Goal: Task Accomplishment & Management: Manage account settings

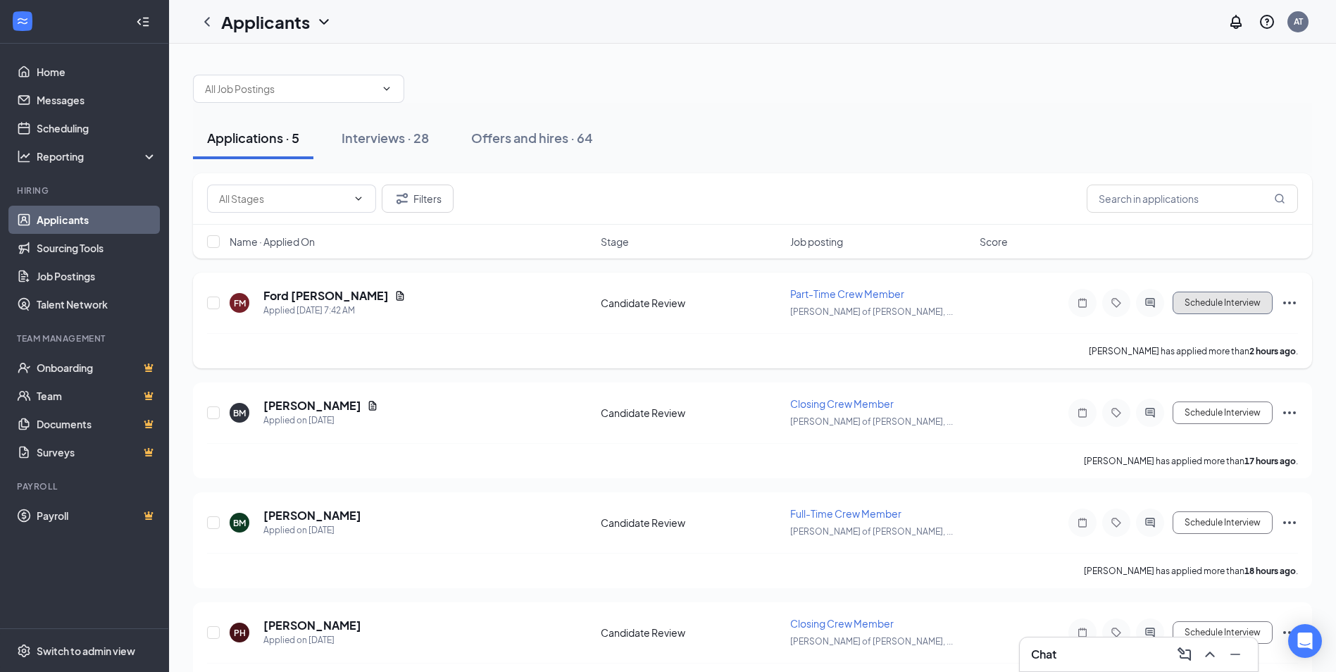
click at [1247, 310] on button "Schedule Interview" at bounding box center [1223, 303] width 100 height 23
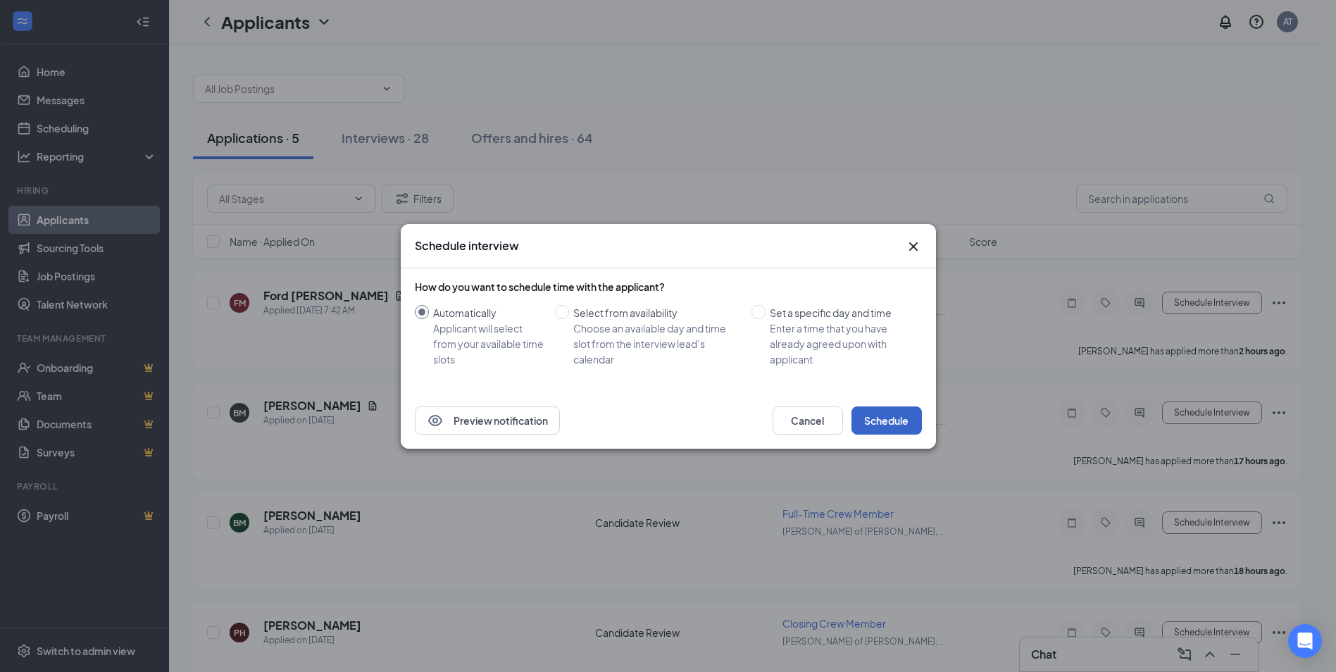
click at [870, 417] on button "Schedule" at bounding box center [887, 420] width 70 height 28
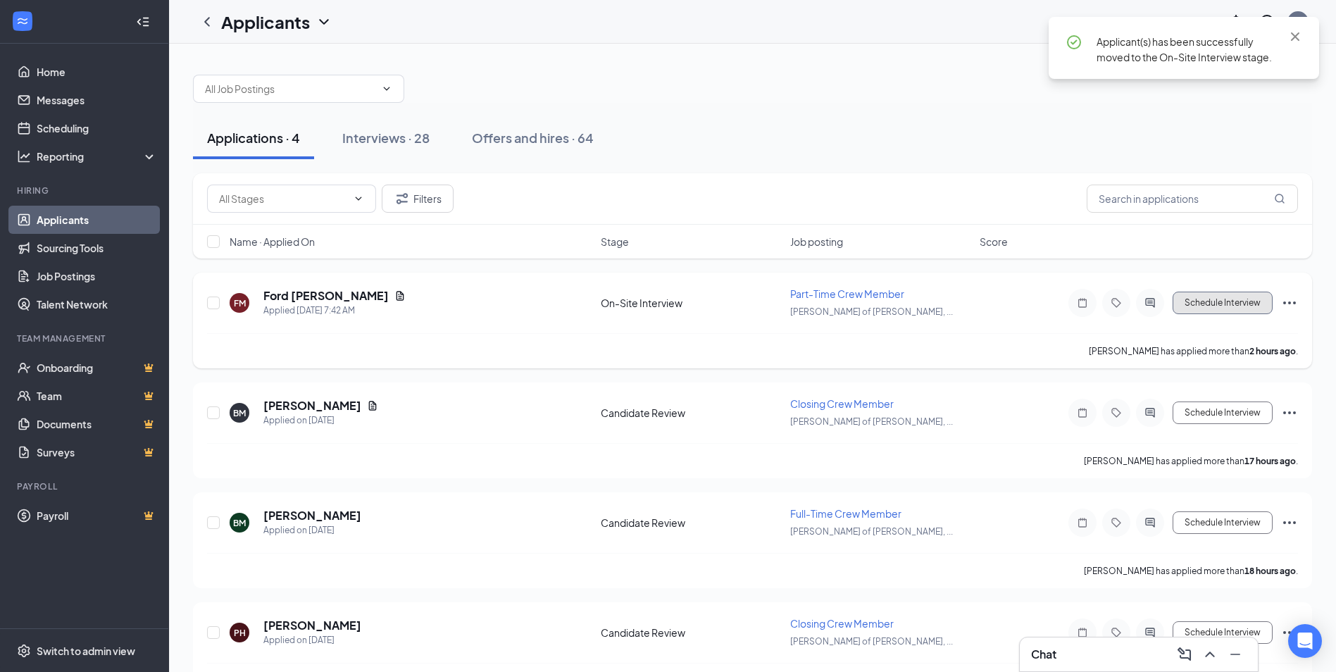
click at [1220, 304] on button "Schedule Interview" at bounding box center [1223, 303] width 100 height 23
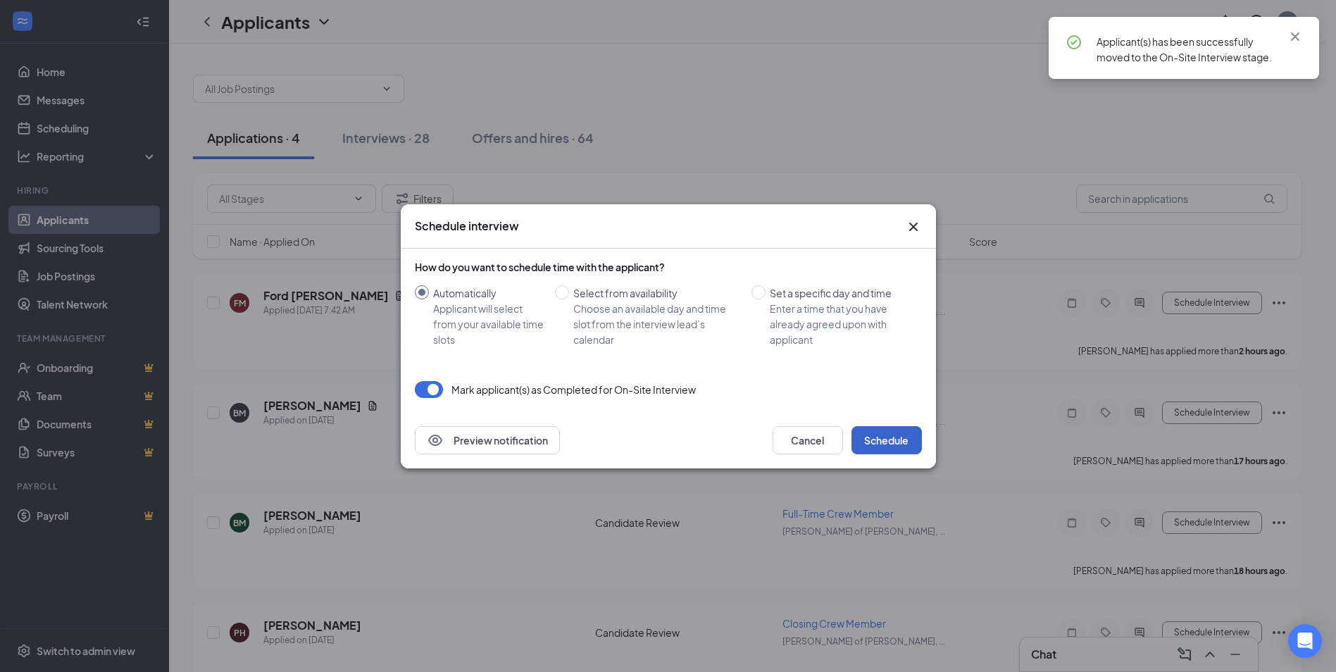
click at [880, 450] on button "Schedule" at bounding box center [887, 440] width 70 height 28
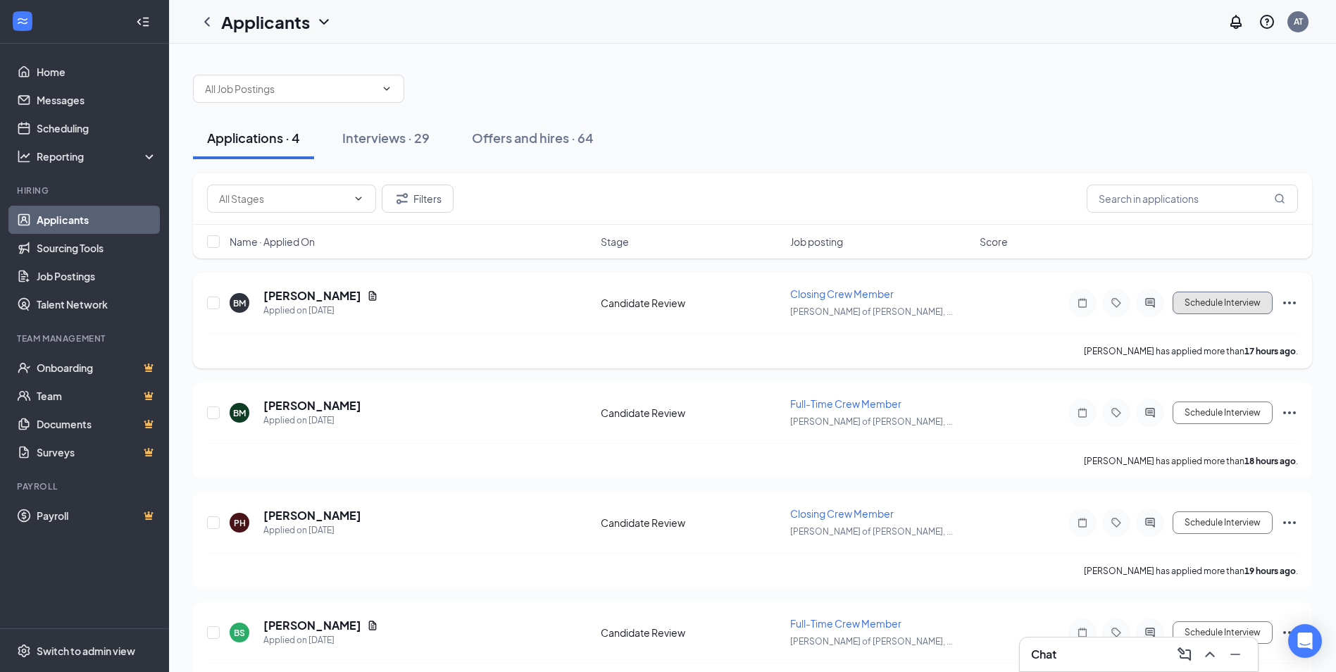
click at [1235, 306] on button "Schedule Interview" at bounding box center [1223, 303] width 100 height 23
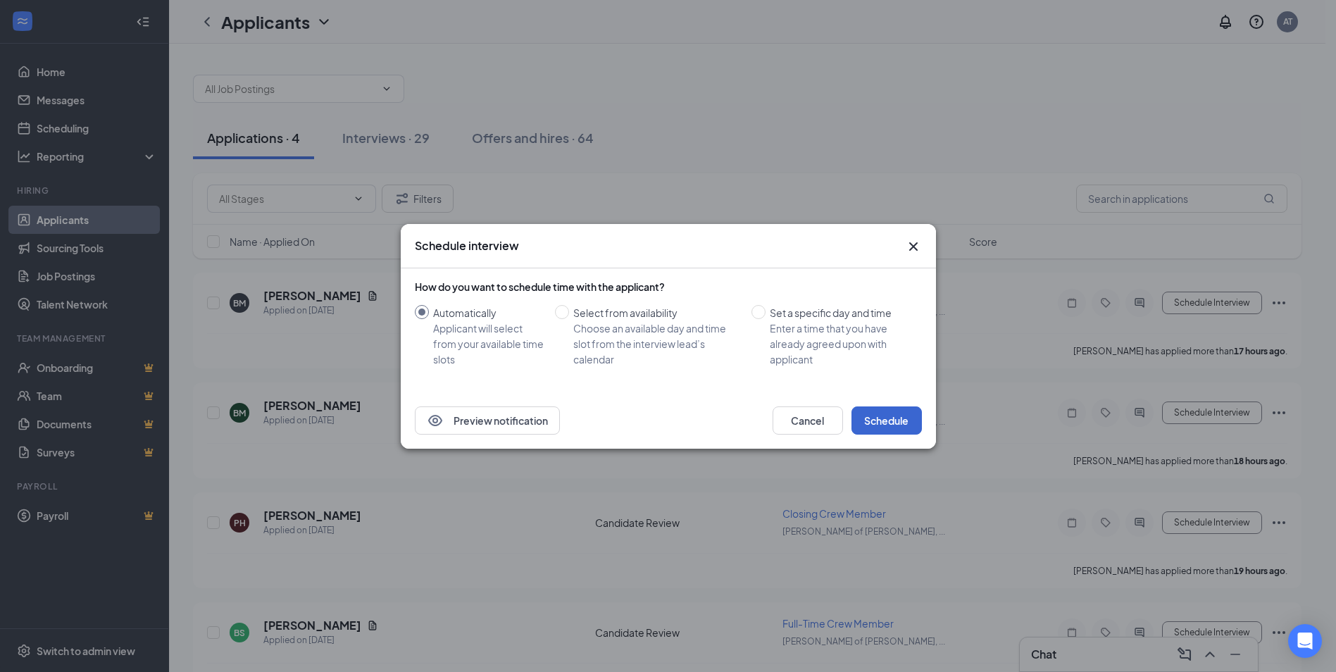
drag, startPoint x: 891, startPoint y: 402, endPoint x: 889, endPoint y: 409, distance: 7.4
click at [890, 406] on div "Preview notification Cancel Schedule" at bounding box center [668, 420] width 535 height 56
click at [889, 409] on button "Schedule" at bounding box center [887, 420] width 70 height 28
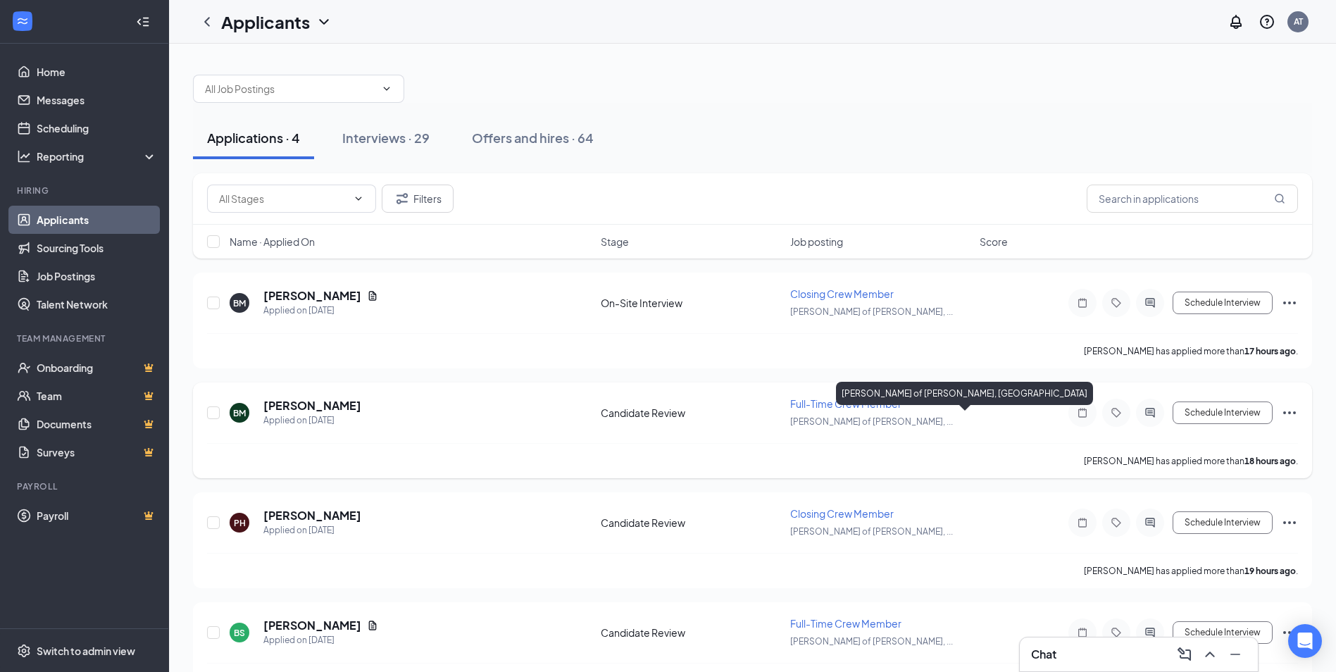
scroll to position [45, 0]
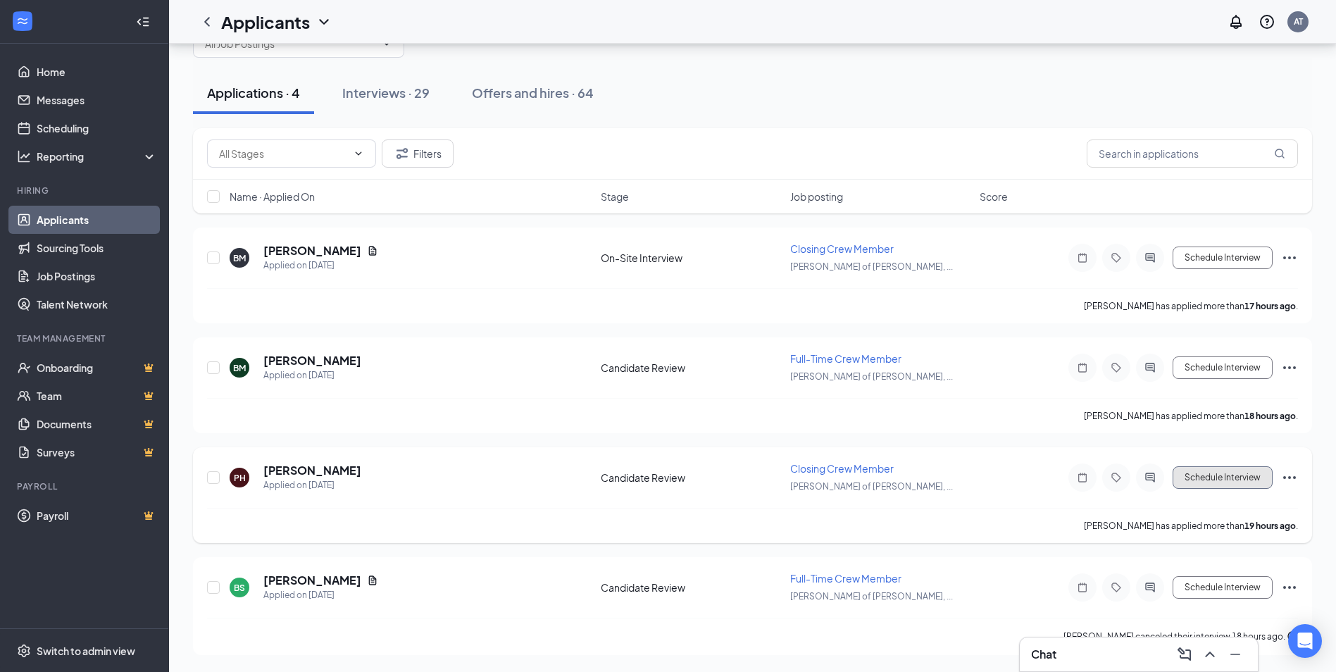
click at [1187, 480] on button "Schedule Interview" at bounding box center [1223, 477] width 100 height 23
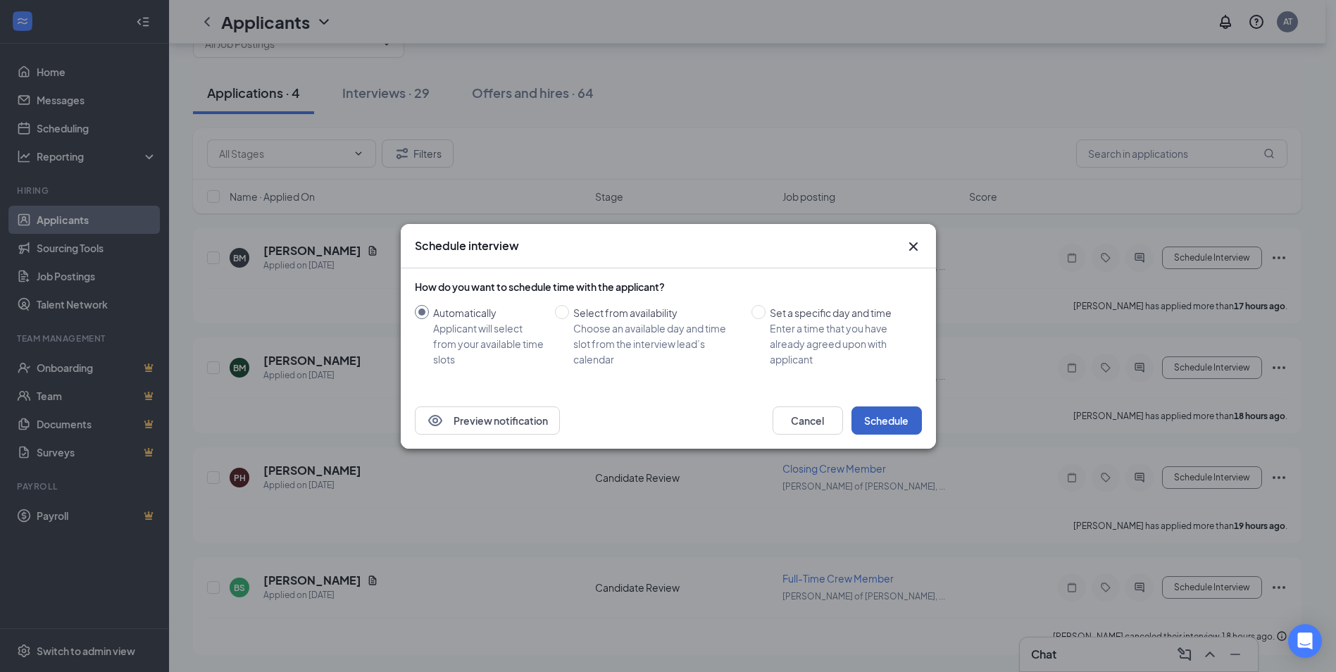
click at [907, 426] on button "Schedule" at bounding box center [887, 420] width 70 height 28
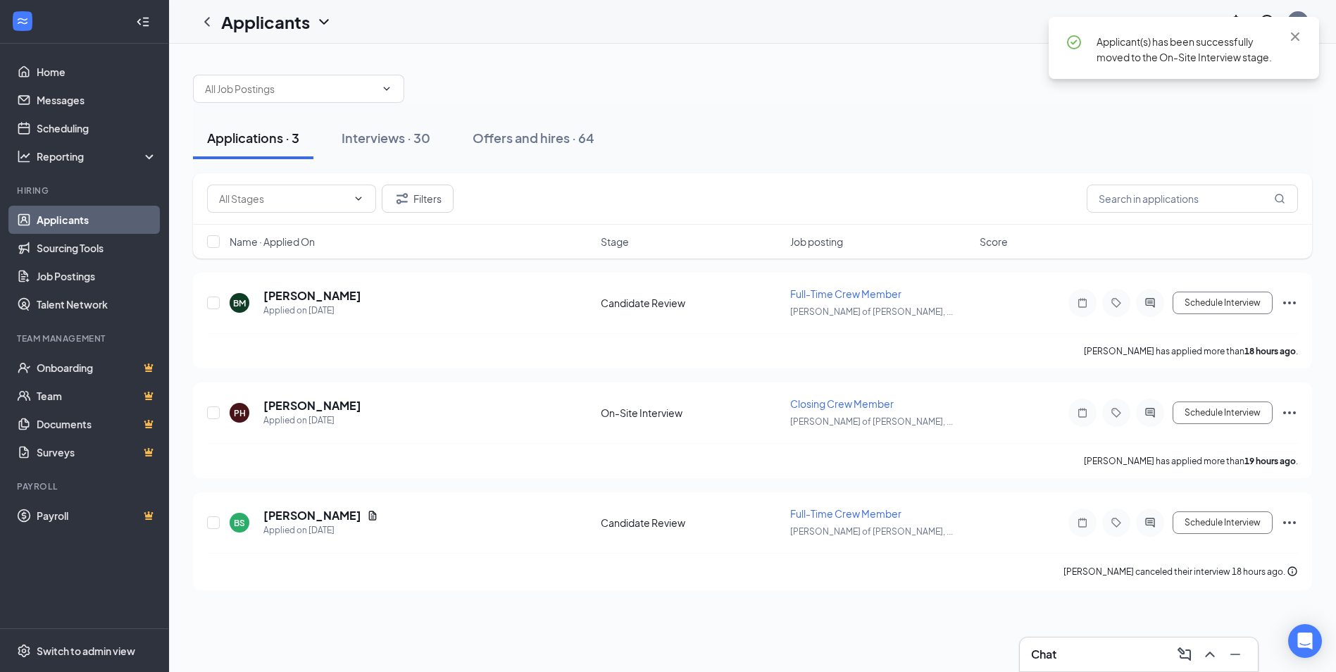
scroll to position [0, 0]
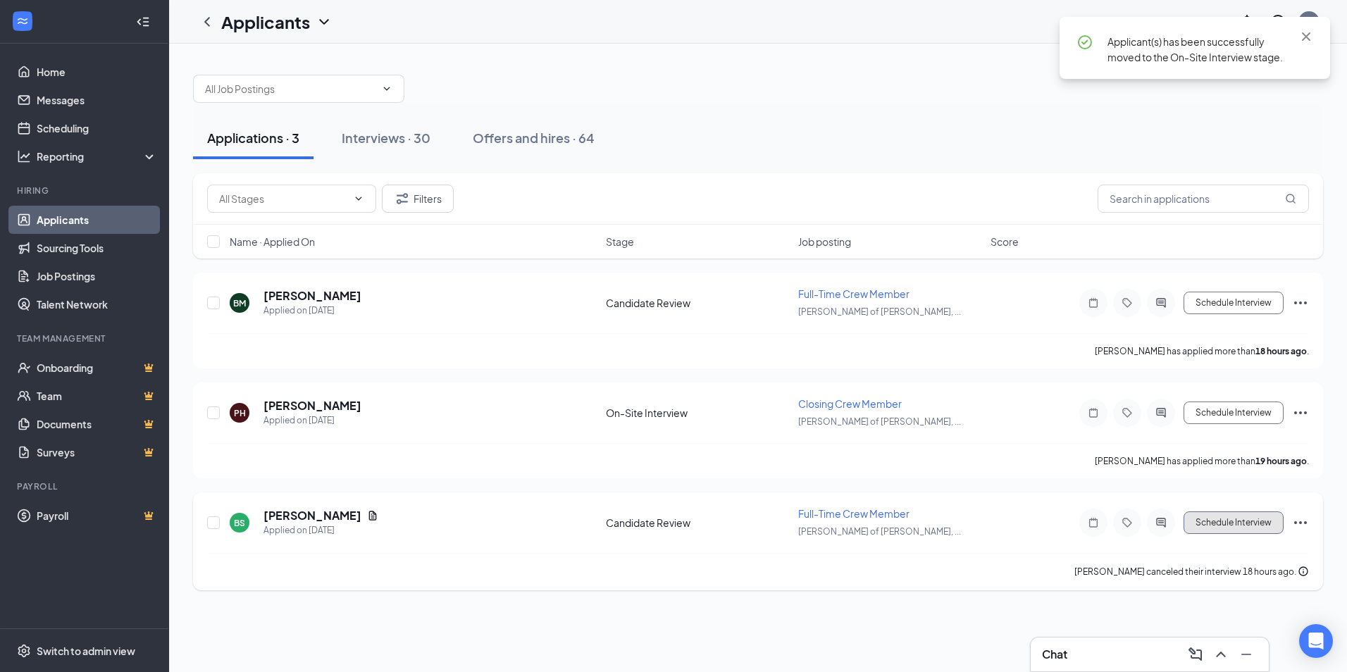
click at [1205, 515] on button "Schedule Interview" at bounding box center [1233, 522] width 100 height 23
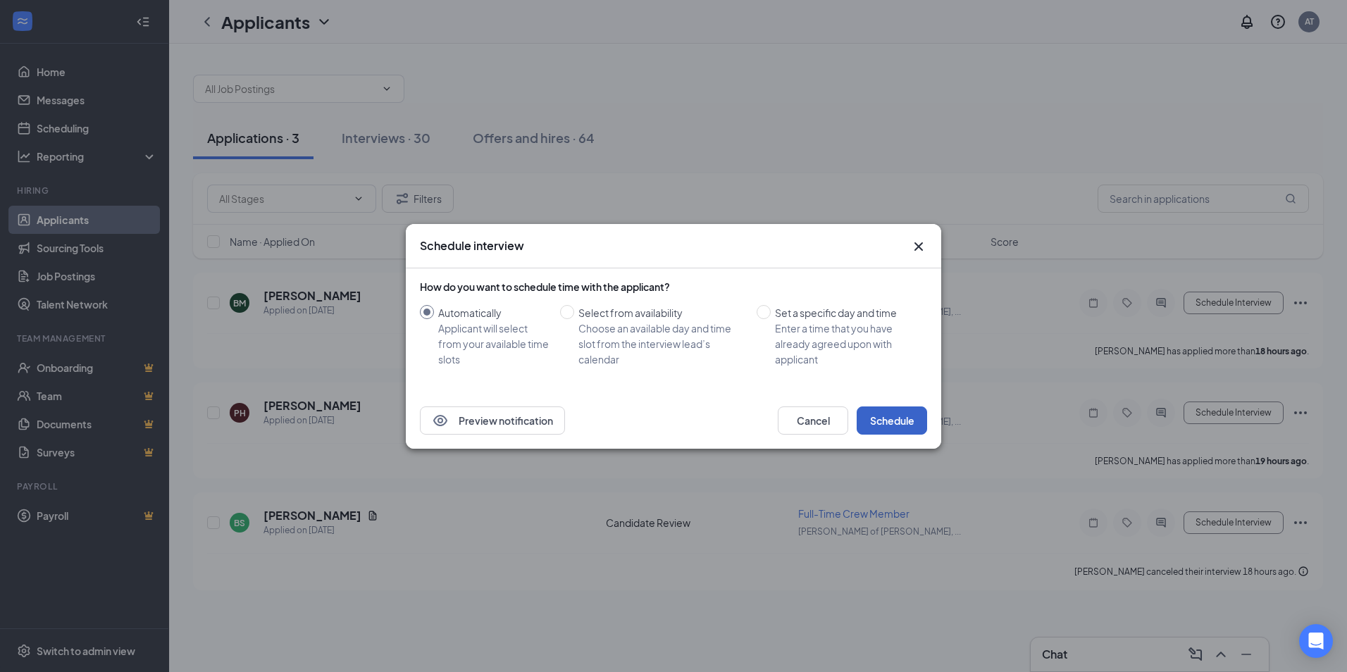
click at [880, 430] on button "Schedule" at bounding box center [892, 420] width 70 height 28
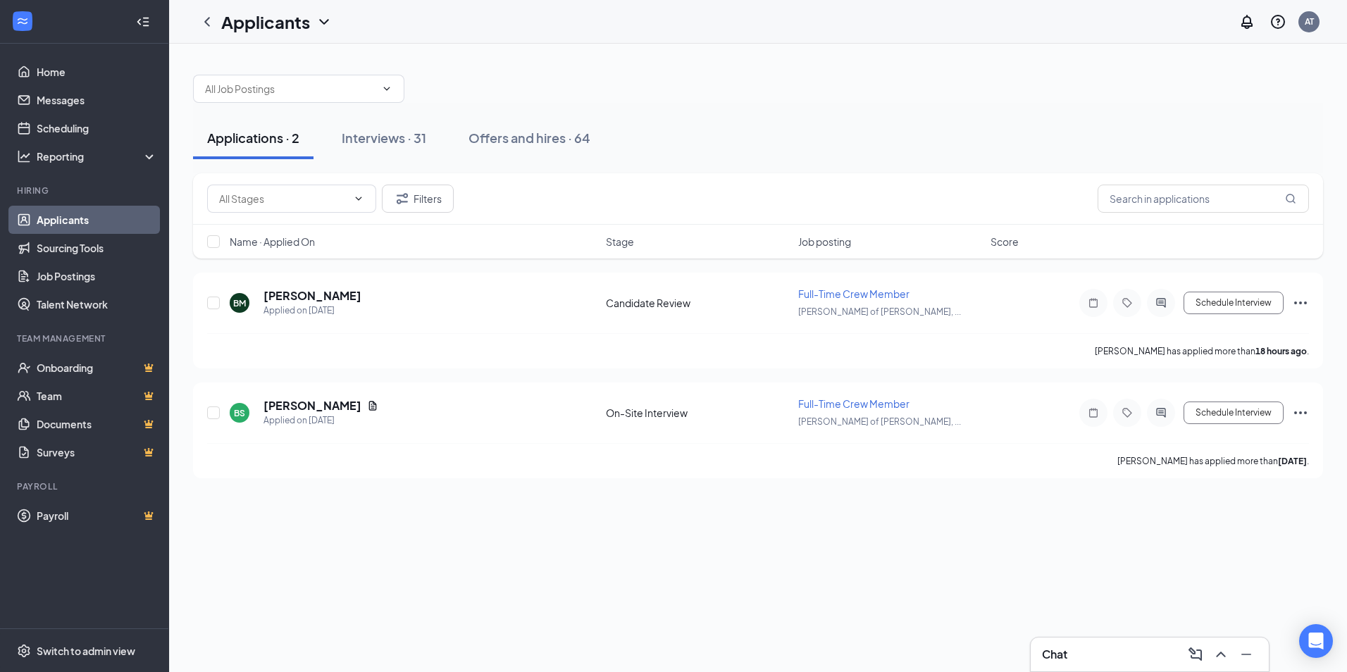
click at [840, 228] on div "Name · Applied On Stage Job posting Score" at bounding box center [758, 242] width 1130 height 34
click at [818, 246] on span "Job posting" at bounding box center [824, 242] width 53 height 14
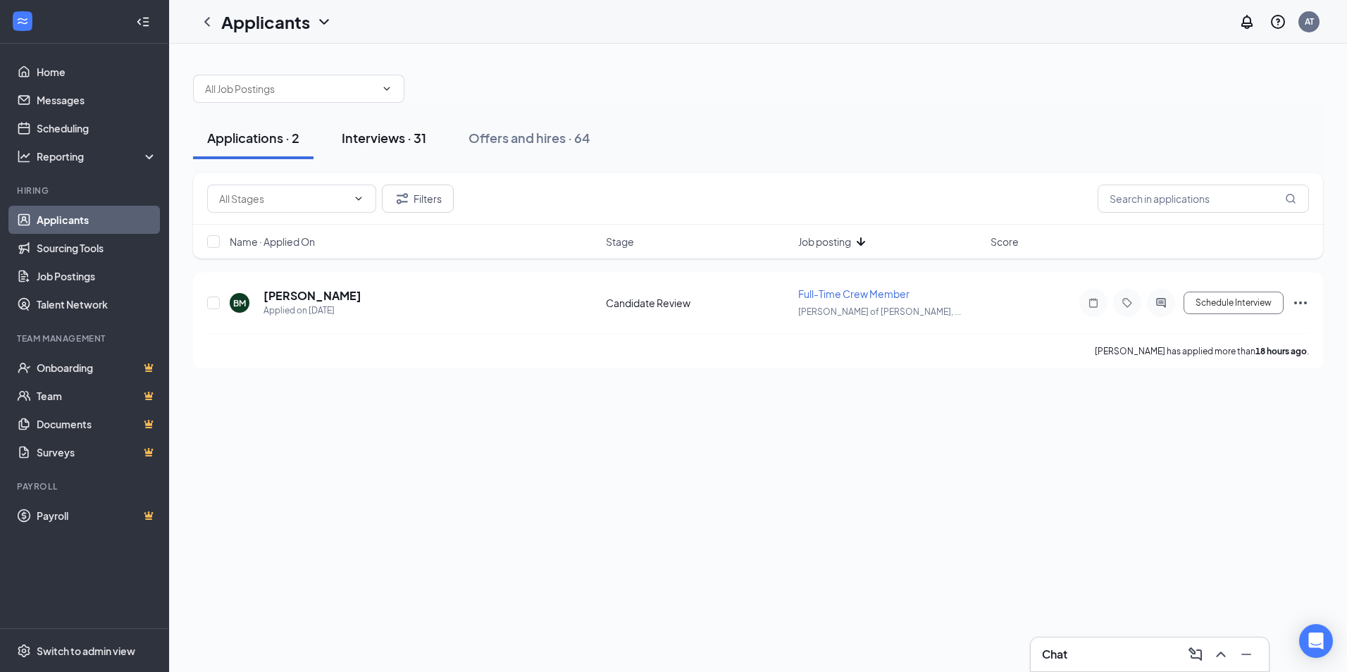
click at [404, 139] on div "Interviews · 31" at bounding box center [384, 138] width 85 height 18
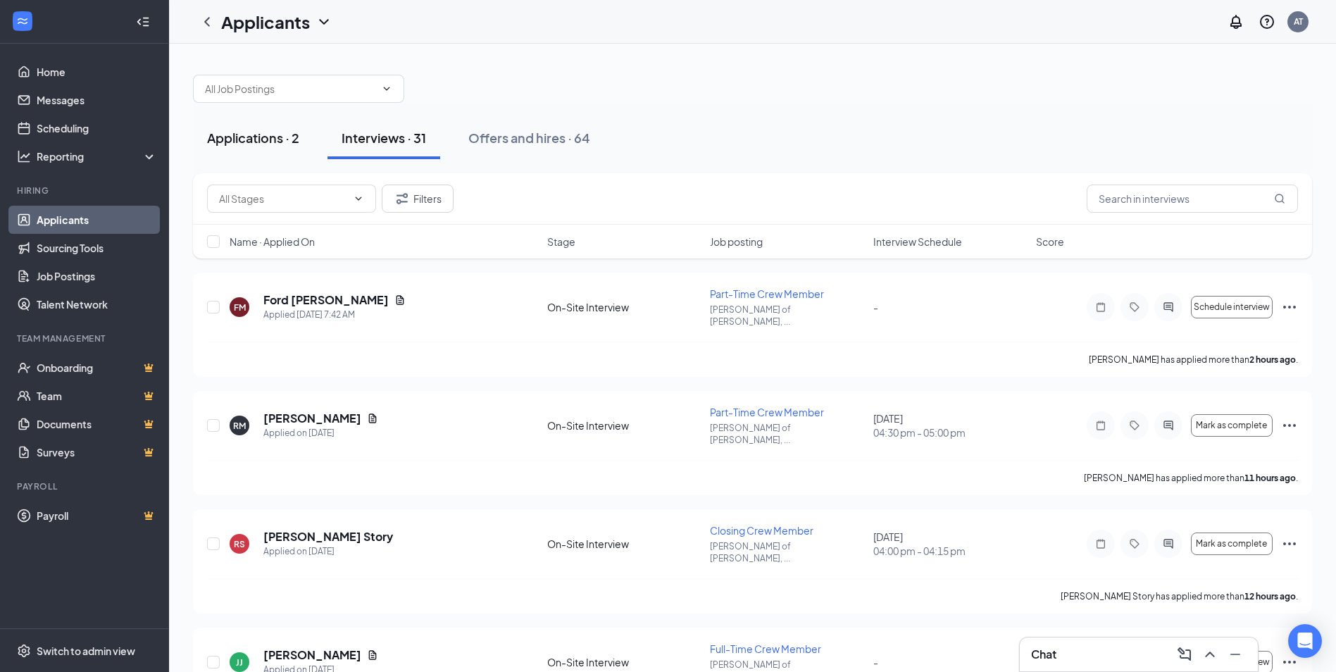
click at [249, 130] on div "Applications · 2" at bounding box center [253, 138] width 92 height 18
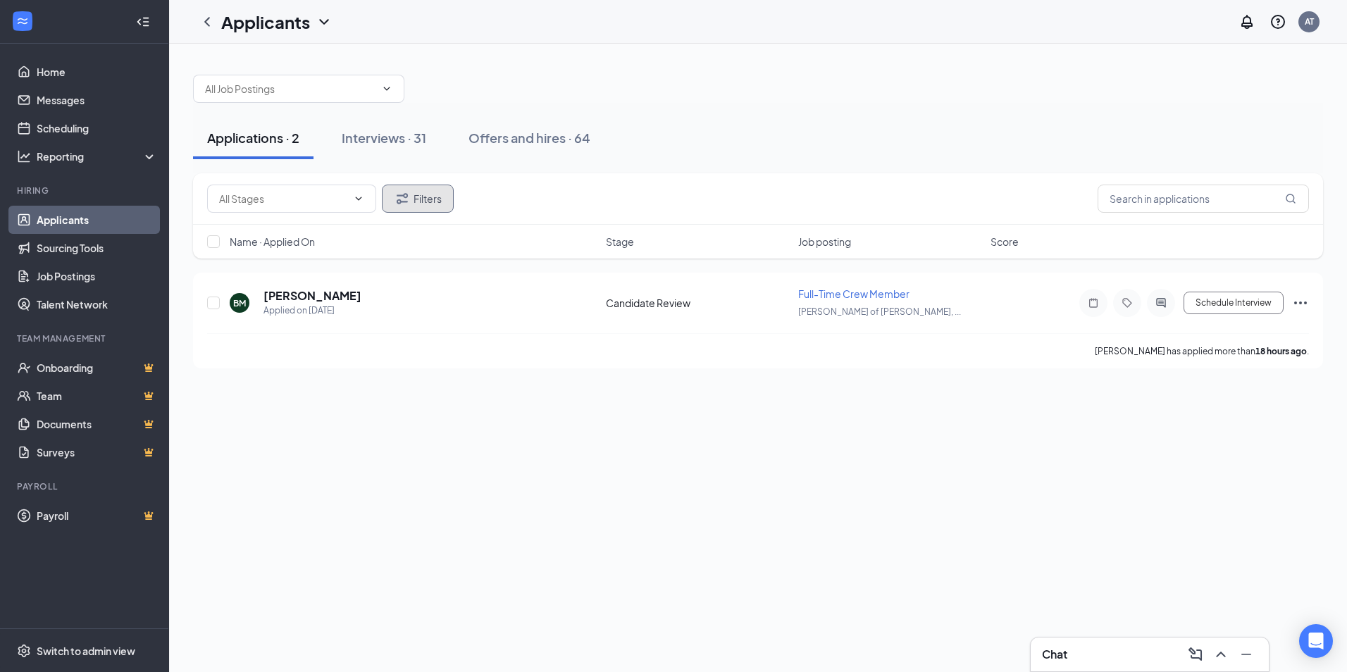
click at [418, 204] on button "Filters" at bounding box center [418, 199] width 72 height 28
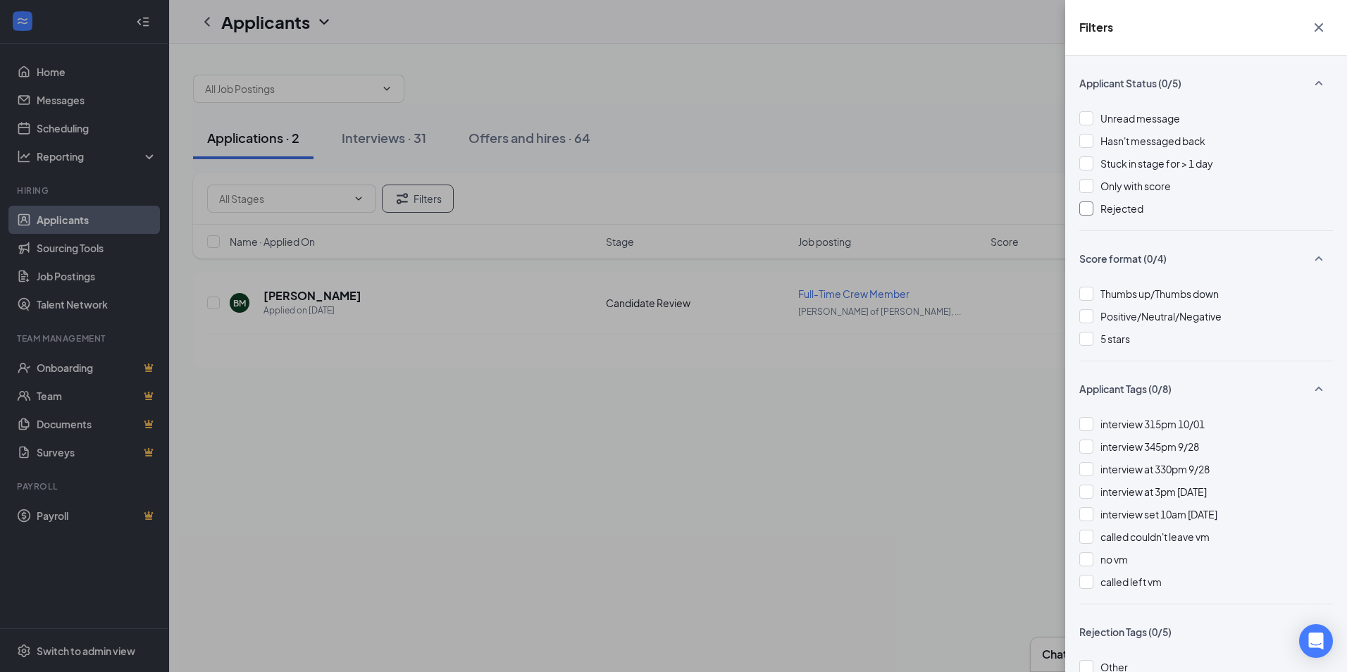
click at [1118, 209] on span "Rejected" at bounding box center [1121, 208] width 43 height 13
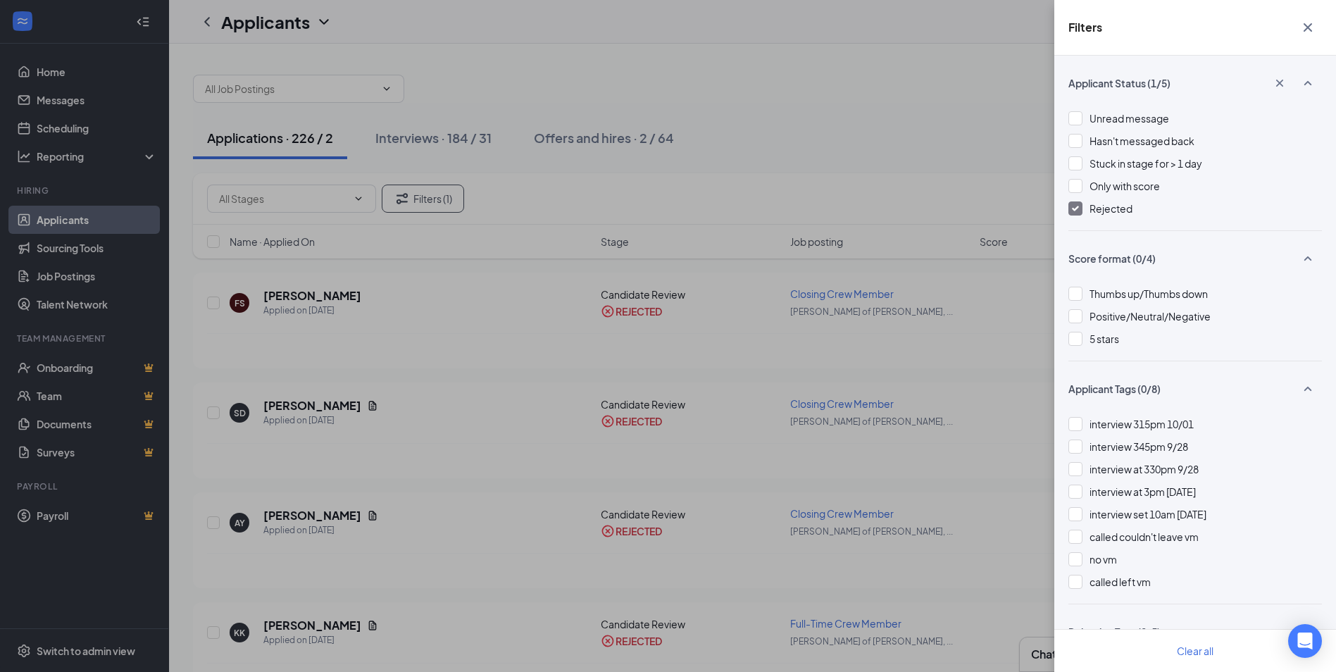
click at [787, 125] on div "Filters Applicant Status (1/5) Unread message Hasn't messaged back Stuck in sta…" at bounding box center [668, 336] width 1336 height 672
click at [1071, 204] on div at bounding box center [1076, 208] width 14 height 14
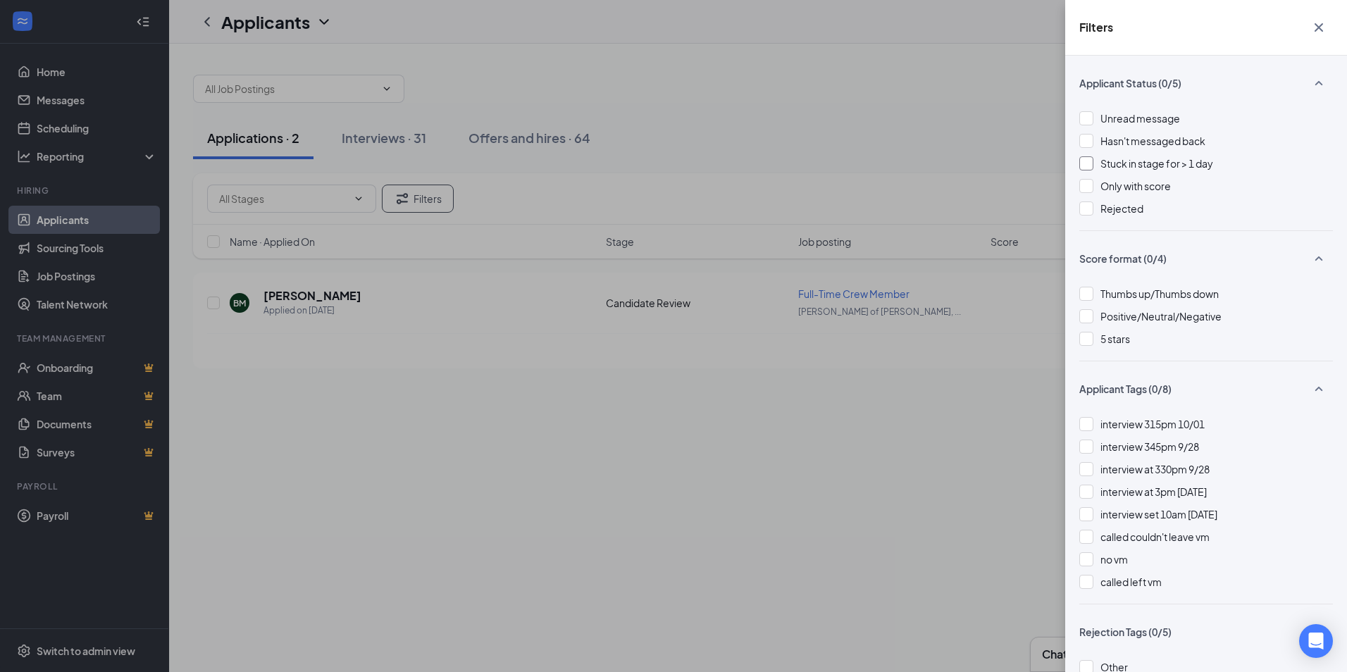
click at [1081, 168] on div at bounding box center [1086, 163] width 14 height 14
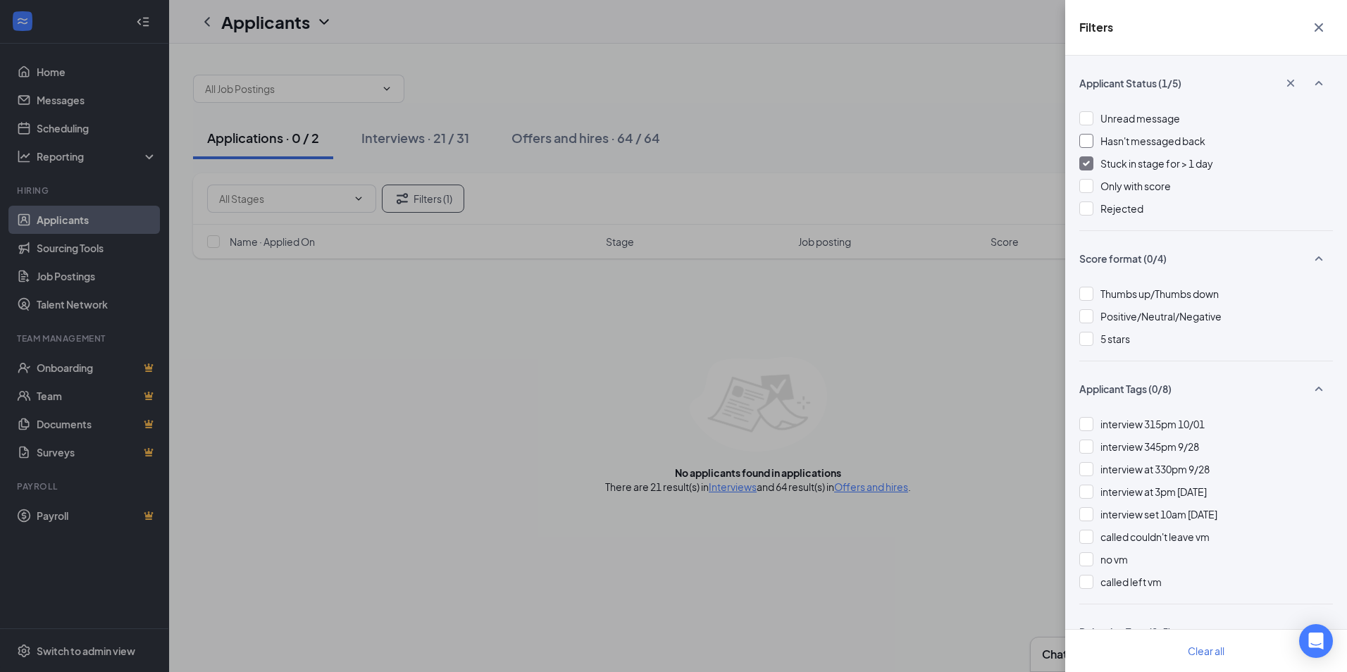
click at [1085, 146] on div at bounding box center [1086, 141] width 14 height 14
click at [1081, 185] on div at bounding box center [1086, 186] width 14 height 14
click at [1090, 116] on div at bounding box center [1086, 118] width 14 height 14
click at [1088, 158] on div at bounding box center [1086, 163] width 14 height 14
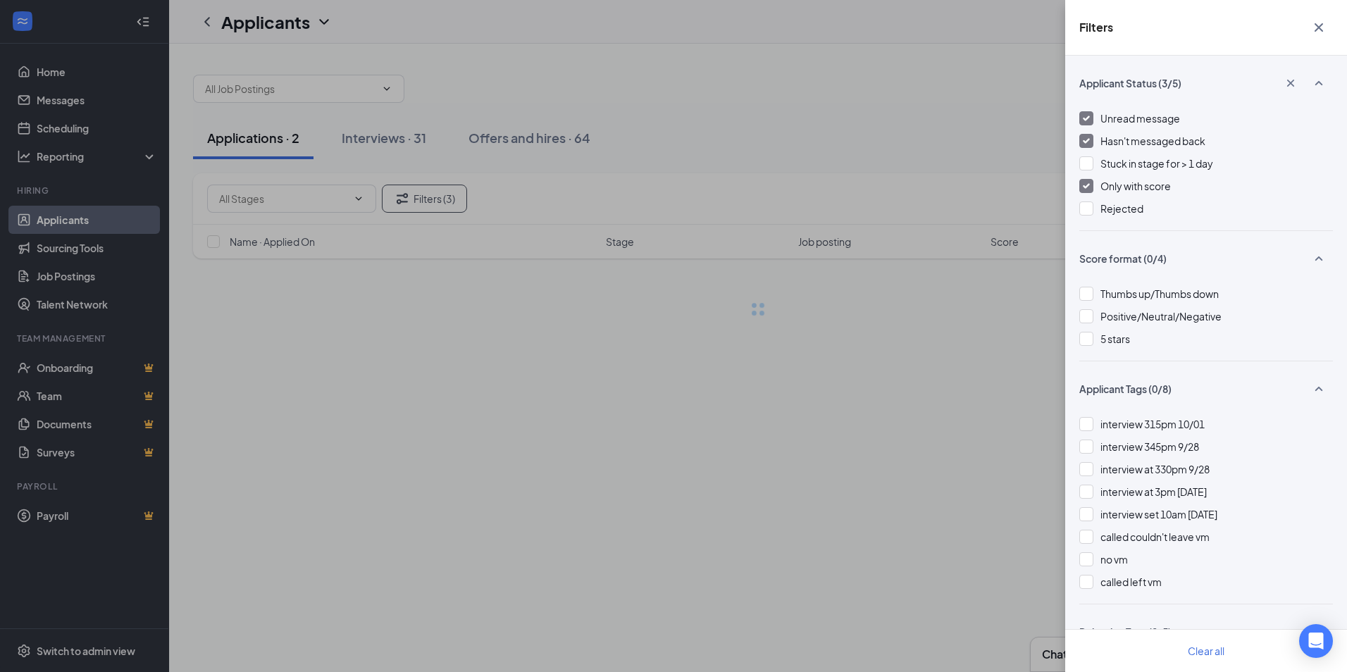
click at [1088, 183] on img at bounding box center [1086, 186] width 7 height 6
click at [1084, 146] on div at bounding box center [1086, 141] width 14 height 14
click at [1084, 110] on div "Applicant Status (1/5)" at bounding box center [1206, 90] width 254 height 41
click at [1084, 115] on div at bounding box center [1086, 118] width 14 height 14
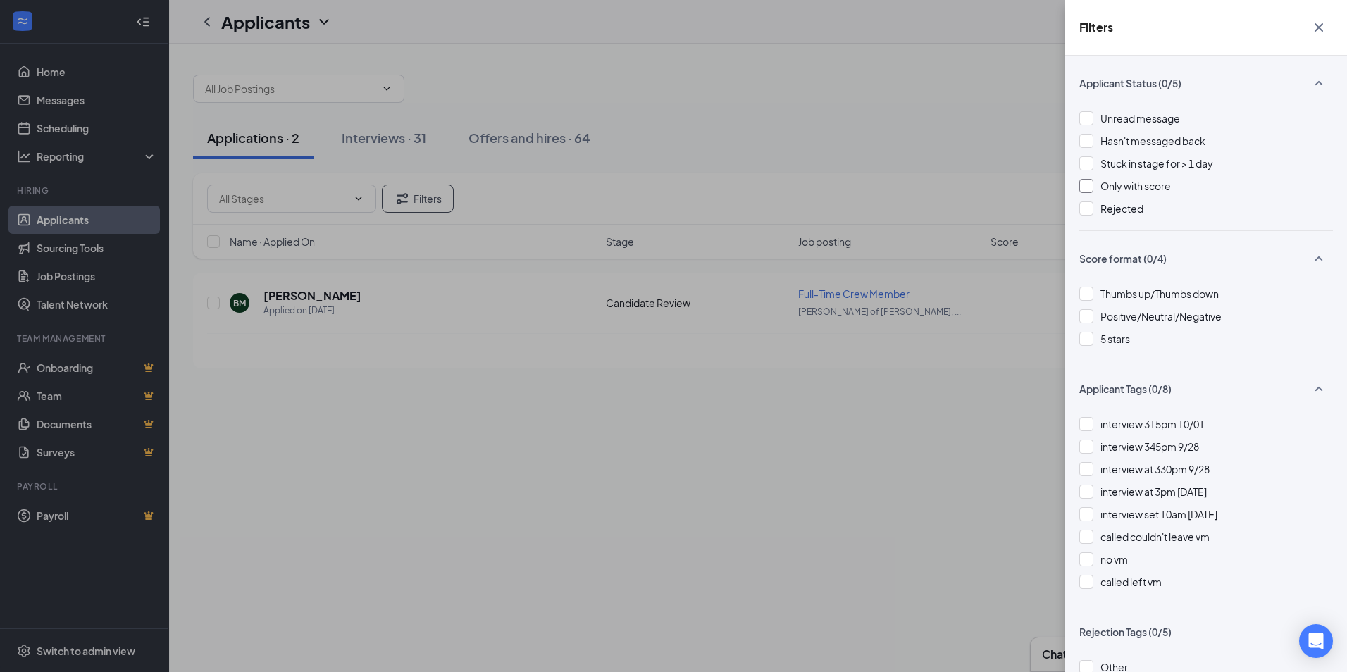
click at [827, 140] on div "Filters Applicant Status (0/5) Unread message Hasn't messaged back Stuck in sta…" at bounding box center [673, 336] width 1347 height 672
drag, startPoint x: 714, startPoint y: 143, endPoint x: 801, endPoint y: 138, distance: 87.5
click at [712, 143] on div "Filters Applicant Status (0/5) Unread message Hasn't messaged back Stuck in sta…" at bounding box center [673, 336] width 1347 height 672
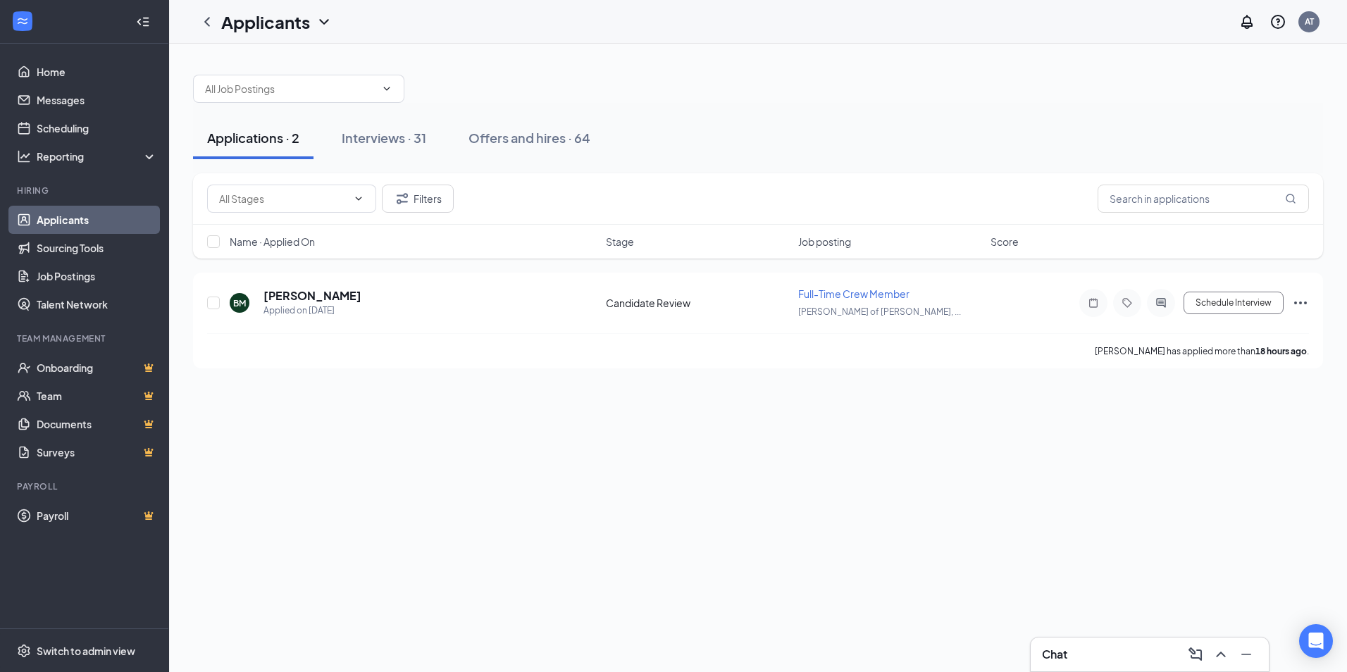
click at [830, 245] on span "Job posting" at bounding box center [824, 242] width 53 height 14
click at [376, 138] on div "Interviews · 31" at bounding box center [384, 138] width 85 height 18
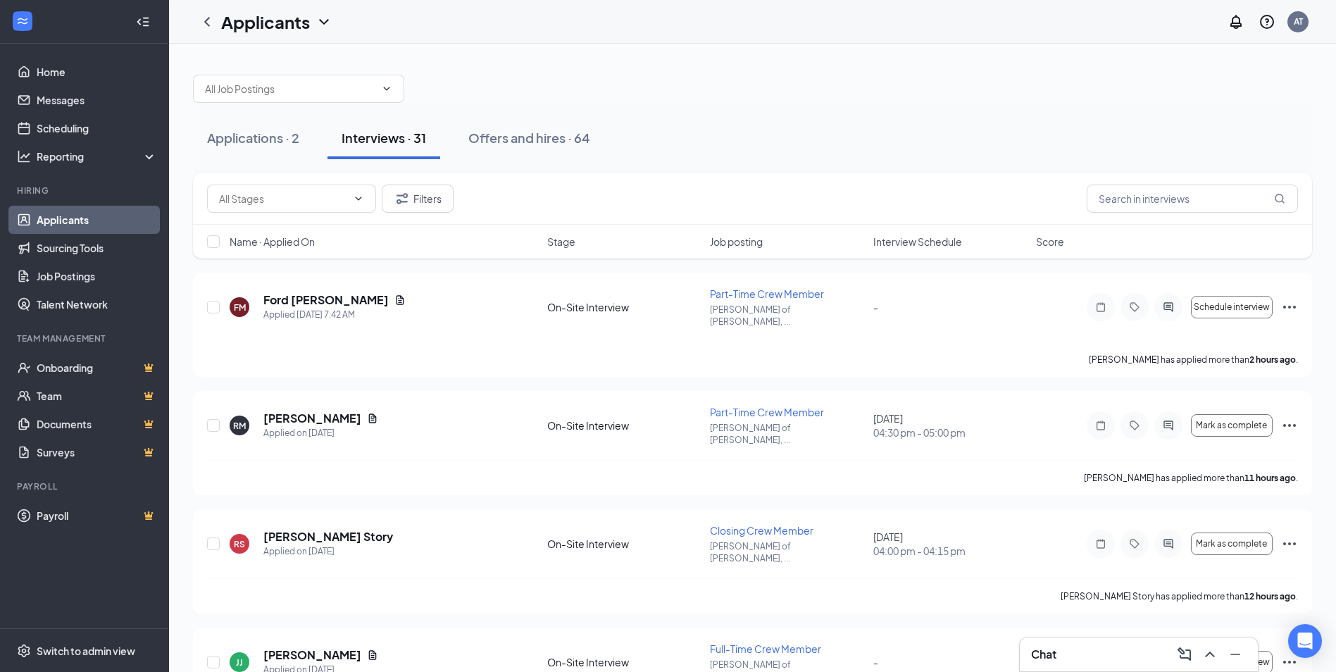
click at [914, 245] on span "Interview Schedule" at bounding box center [917, 242] width 89 height 14
click at [911, 245] on span "Interview Schedule" at bounding box center [917, 242] width 89 height 14
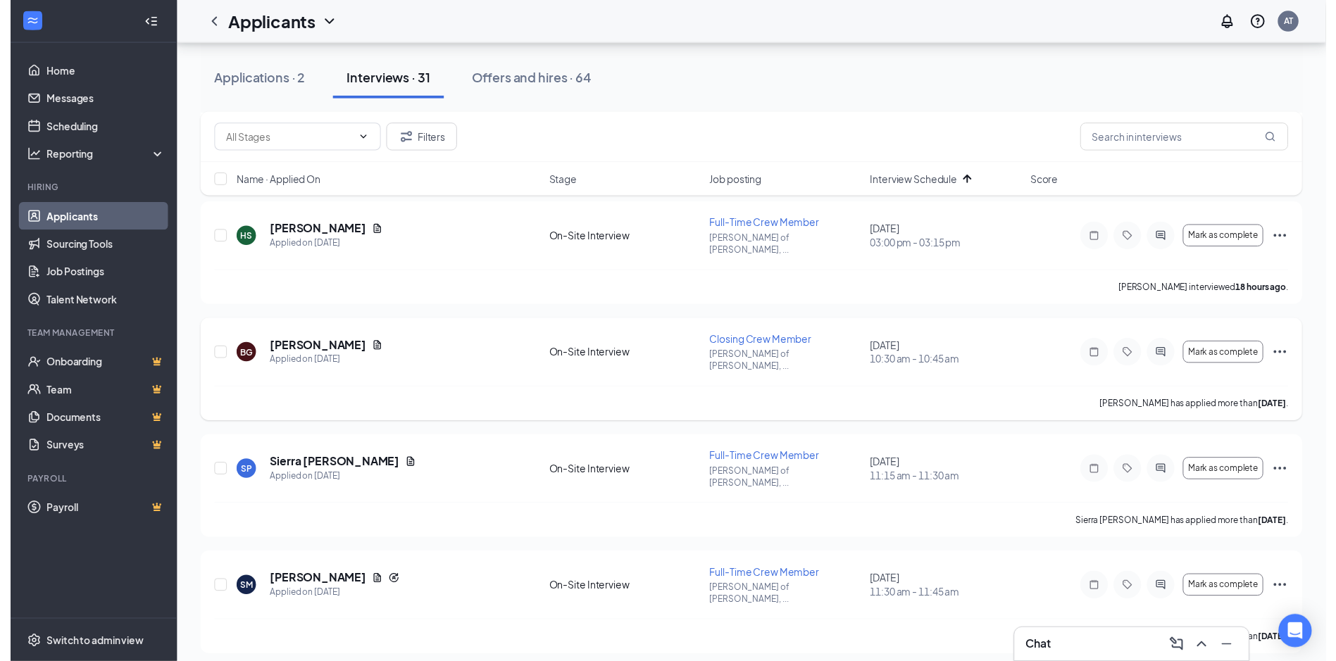
scroll to position [352, 0]
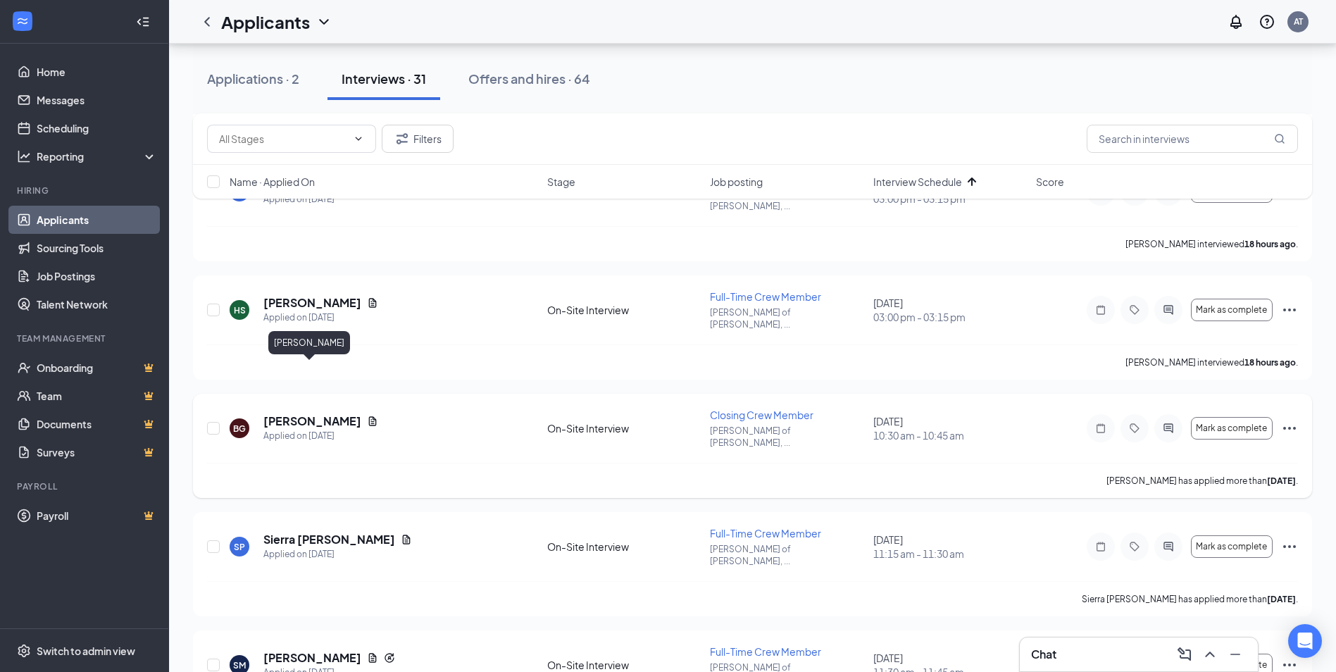
click at [300, 413] on h5 "[PERSON_NAME]" at bounding box center [312, 420] width 98 height 15
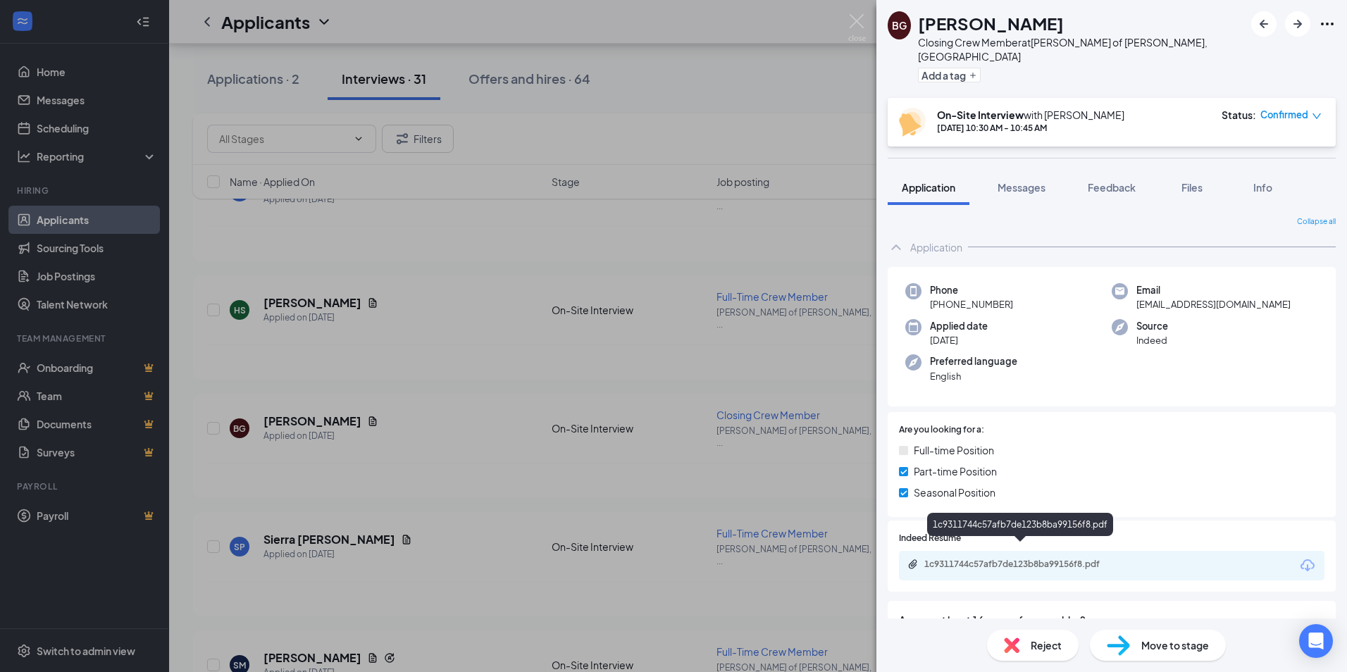
click at [1059, 559] on div "1c9311744c57afb7de123b8ba99156f8.pdf" at bounding box center [1022, 564] width 197 height 11
click at [431, 432] on div "BG [PERSON_NAME] Closing Crew Member at [PERSON_NAME] of [PERSON_NAME], [GEOGRA…" at bounding box center [673, 336] width 1347 height 672
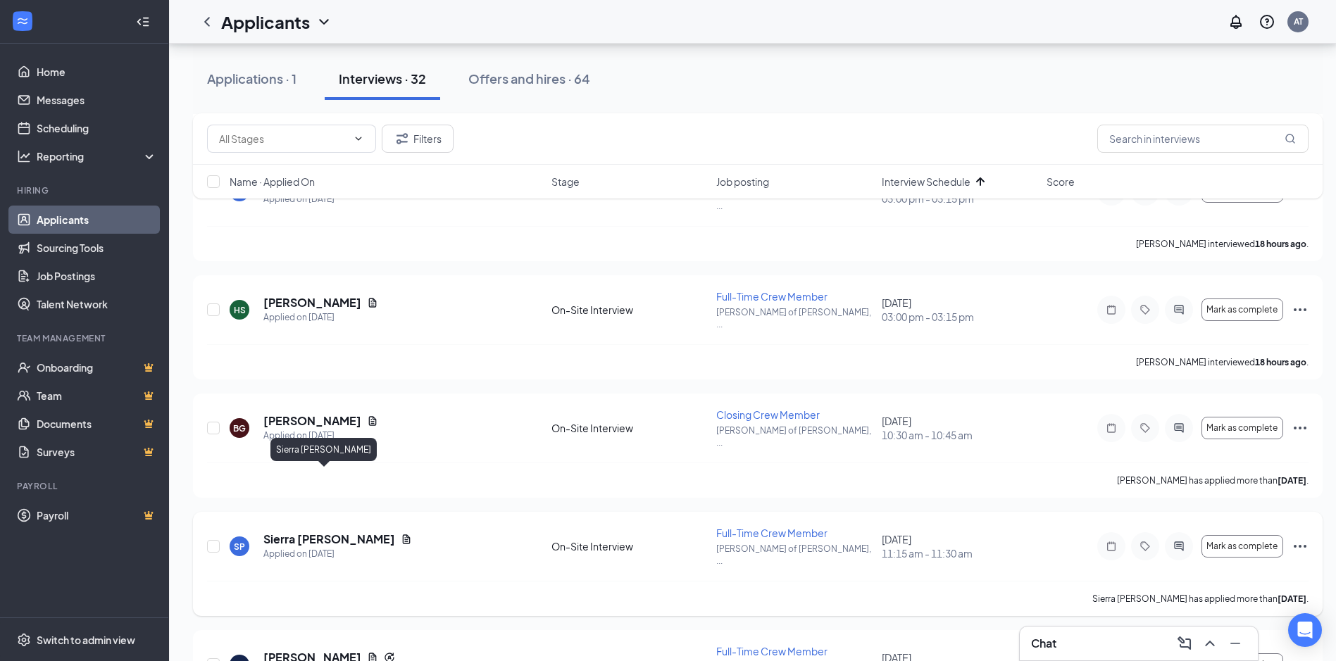
click at [322, 532] on h5 "Sierra [PERSON_NAME]" at bounding box center [329, 539] width 132 height 15
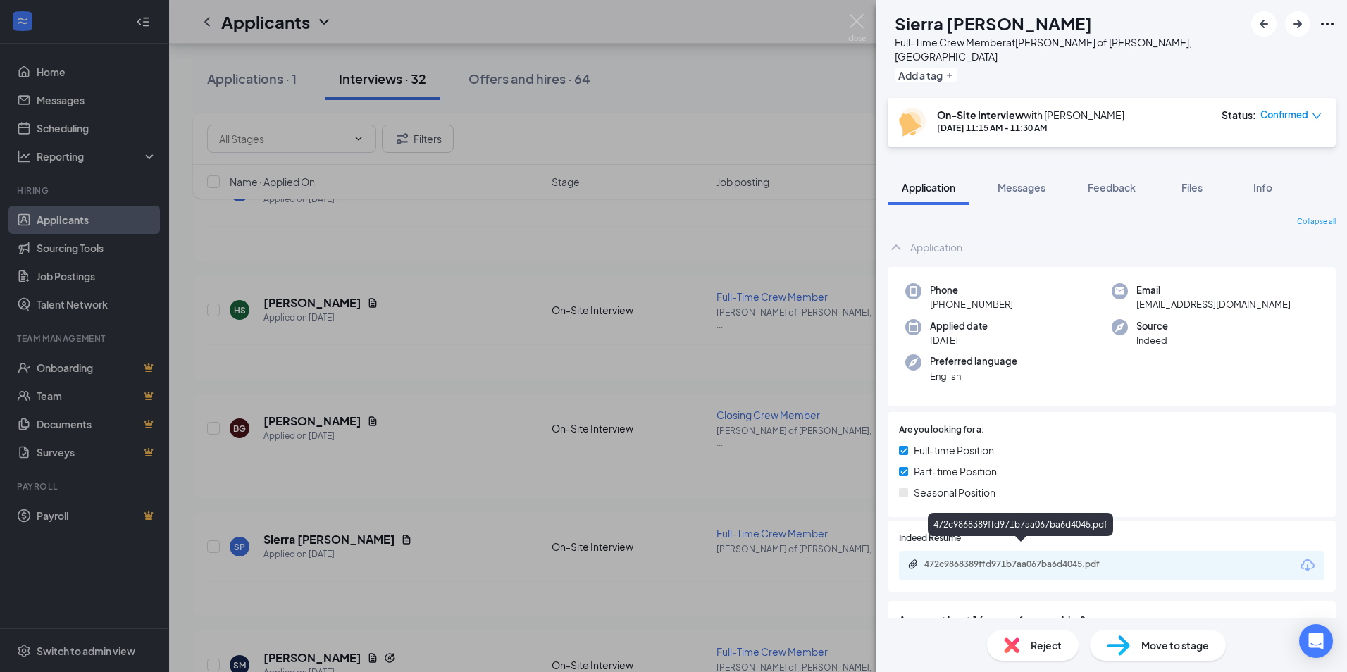
click at [1057, 559] on div "472c9868389ffd971b7aa067ba6d4045.pdf" at bounding box center [1022, 564] width 197 height 11
click at [322, 581] on div "SP Sierra [PERSON_NAME] Full-Time Crew Member at [PERSON_NAME] of [GEOGRAPHIC_D…" at bounding box center [673, 336] width 1347 height 672
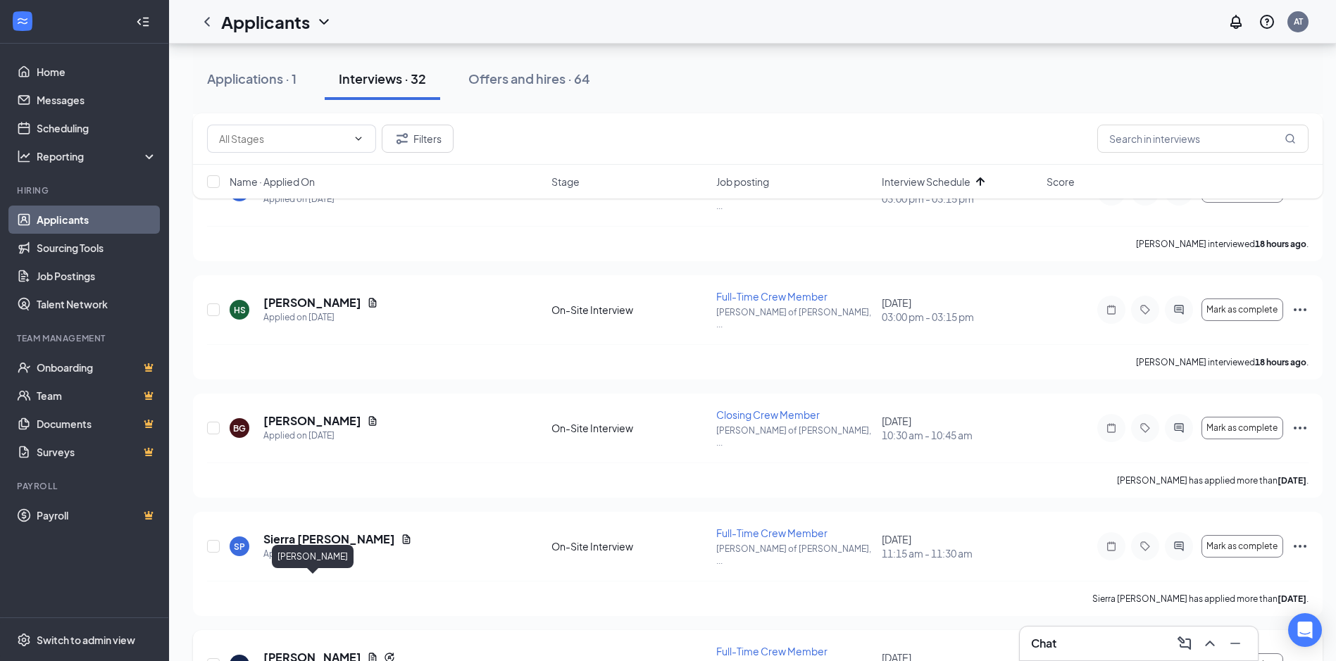
click at [296, 650] on h5 "[PERSON_NAME]" at bounding box center [312, 657] width 98 height 15
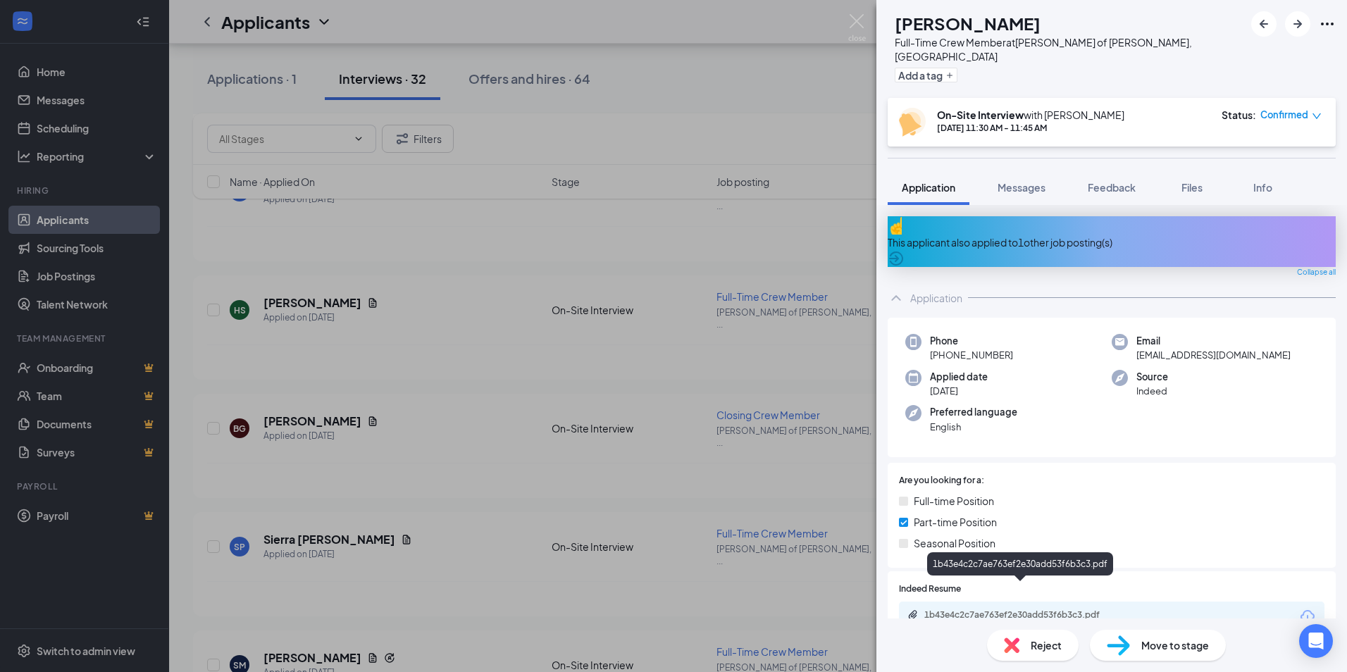
click at [1000, 609] on div "1b43e4c2c7ae763ef2e30add53f6b3c3.pdf" at bounding box center [1022, 614] width 197 height 11
click at [499, 575] on div "SM [PERSON_NAME] Full-Time Crew Member at [PERSON_NAME] of [PERSON_NAME], [GEOG…" at bounding box center [673, 336] width 1347 height 672
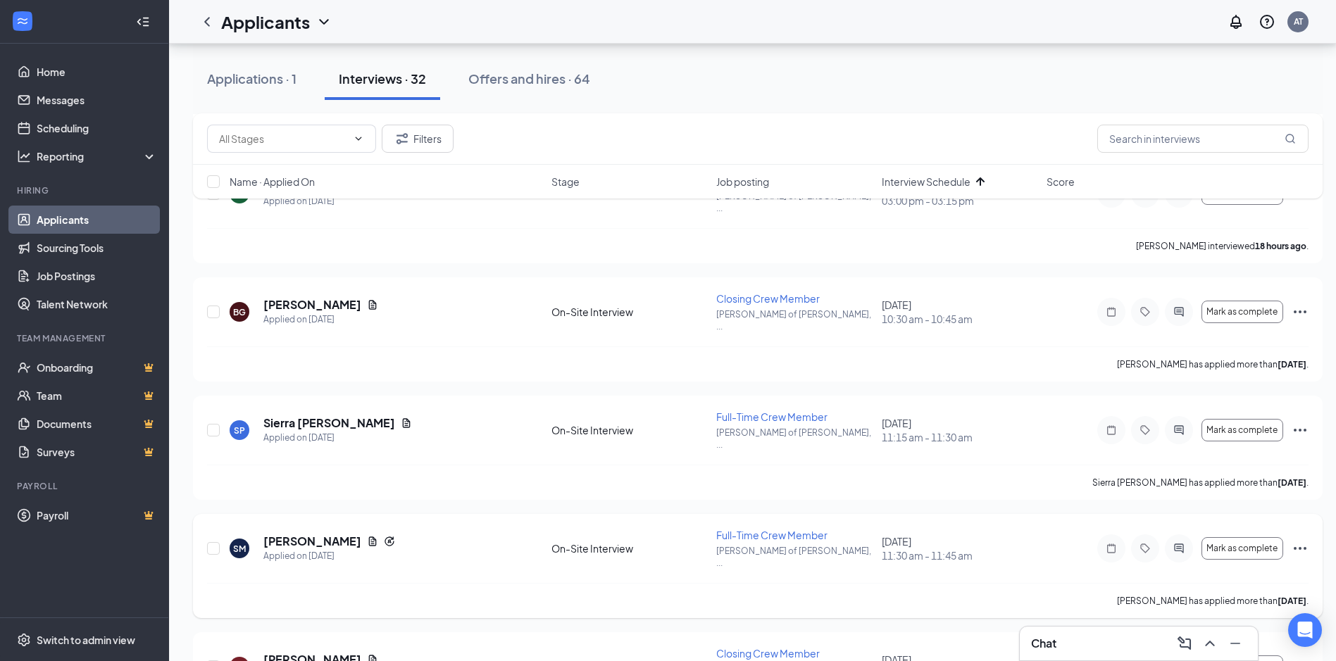
scroll to position [493, 0]
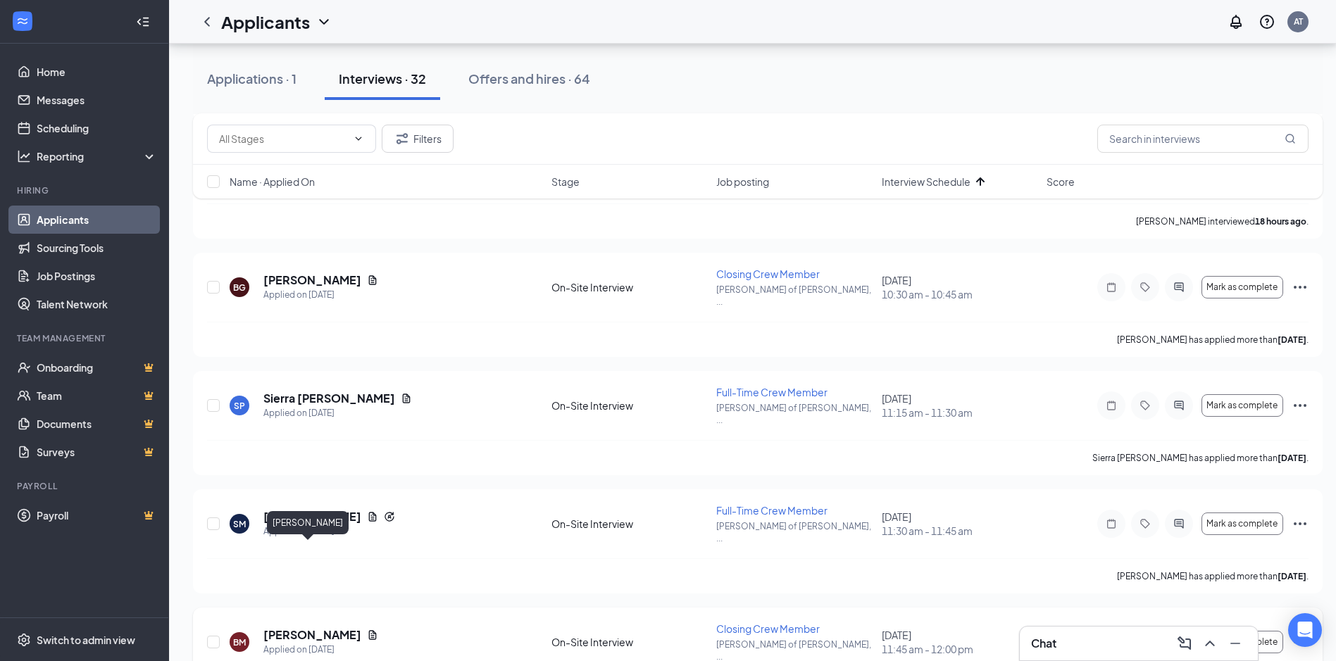
click at [306, 628] on h5 "[PERSON_NAME]" at bounding box center [312, 635] width 98 height 15
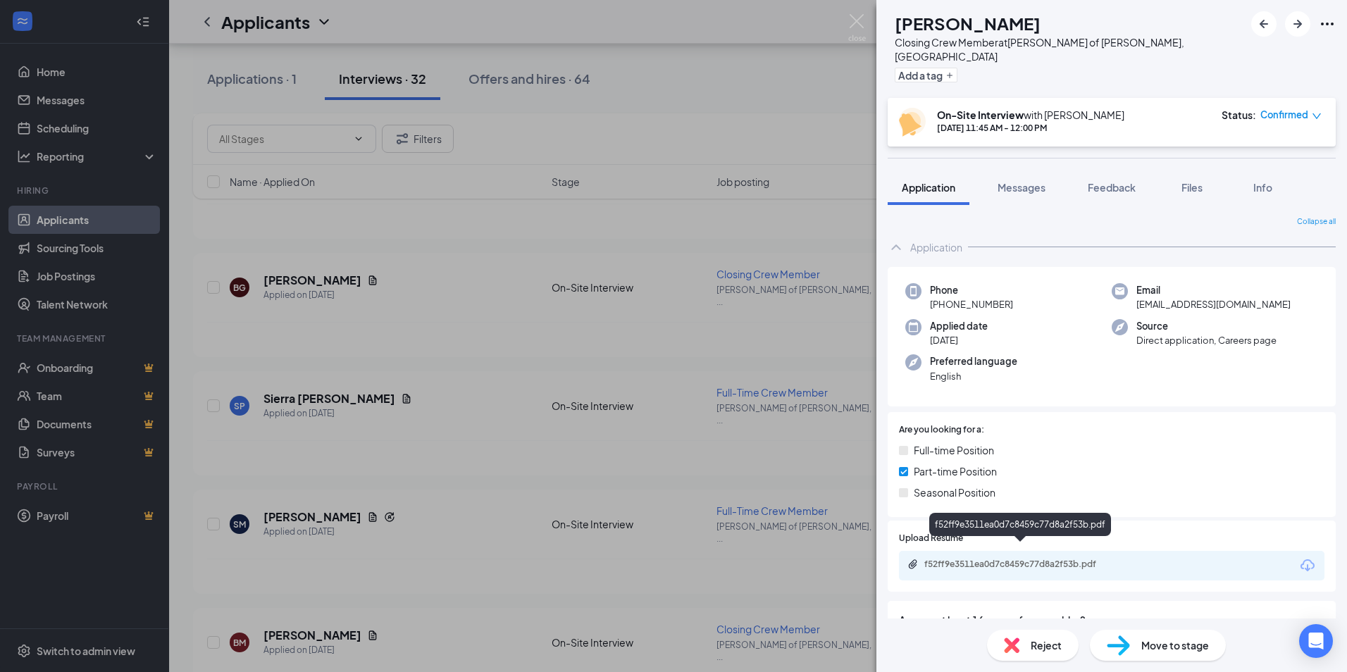
click at [1014, 559] on div "f52ff9e3511ea0d7c8459c77d8a2f53b.pdf" at bounding box center [1022, 564] width 197 height 11
click at [473, 582] on div "[PERSON_NAME] Closing Crew Member at [PERSON_NAME] of [PERSON_NAME], [GEOGRAPHI…" at bounding box center [673, 336] width 1347 height 672
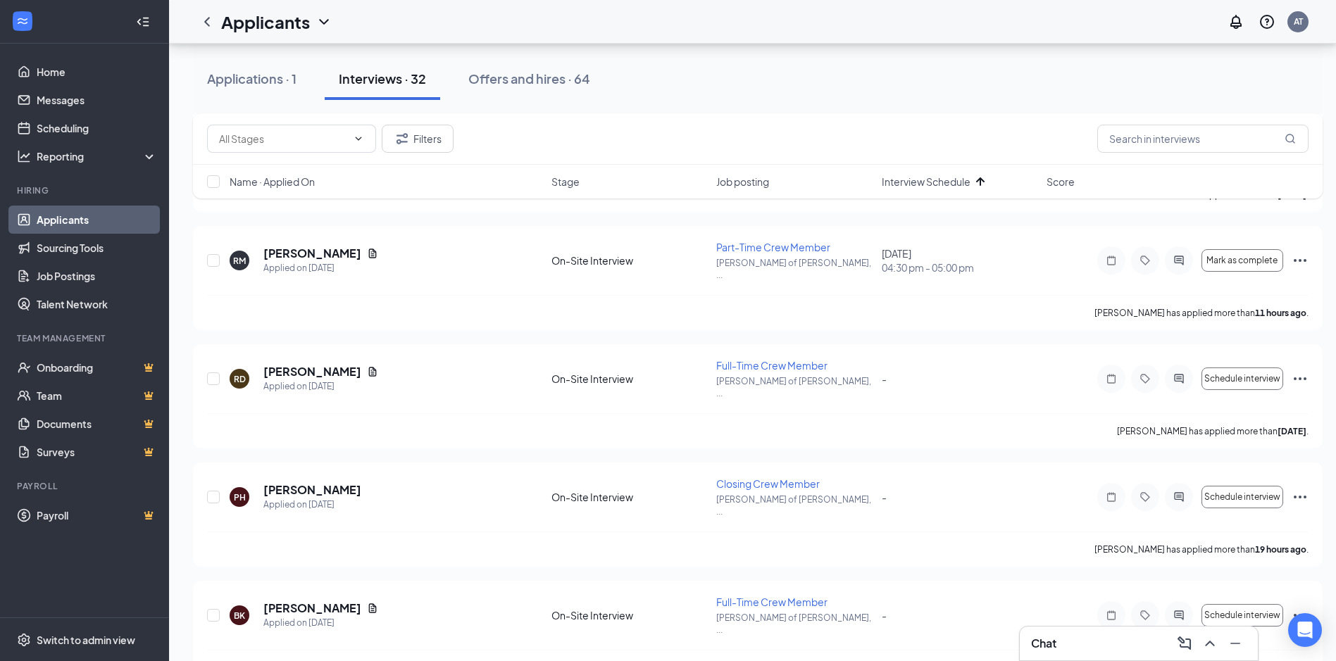
scroll to position [1902, 0]
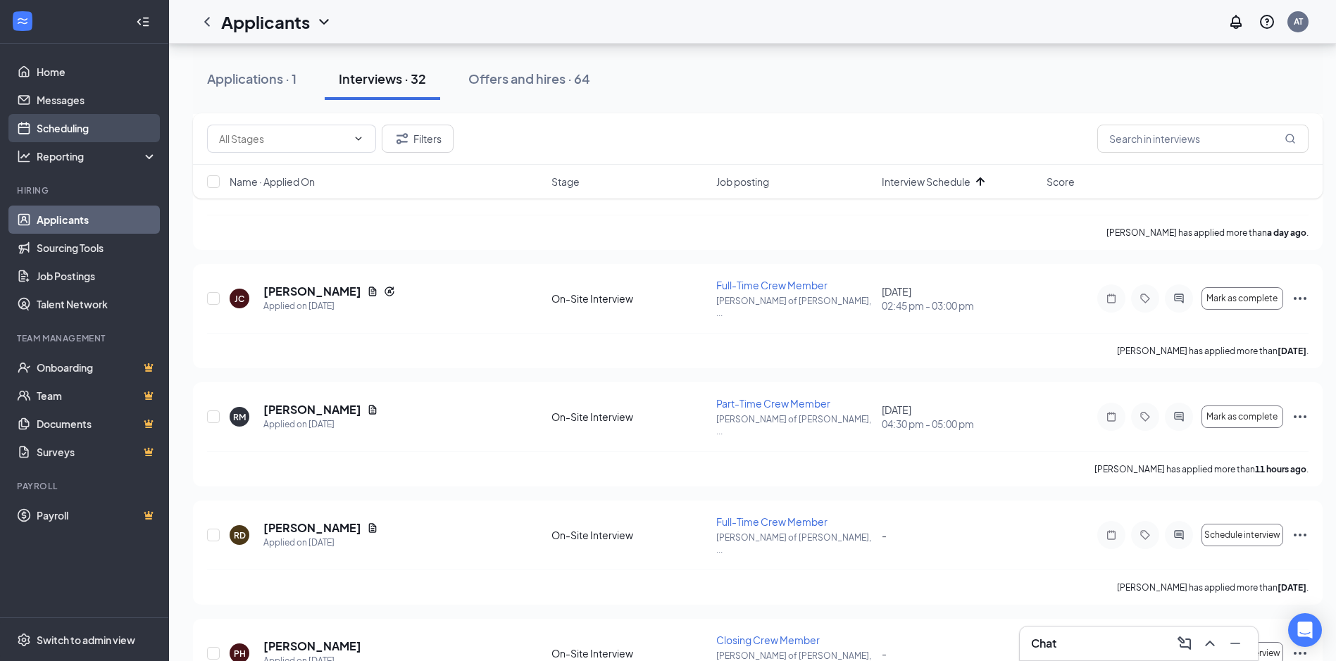
click at [50, 135] on link "Scheduling" at bounding box center [97, 128] width 120 height 28
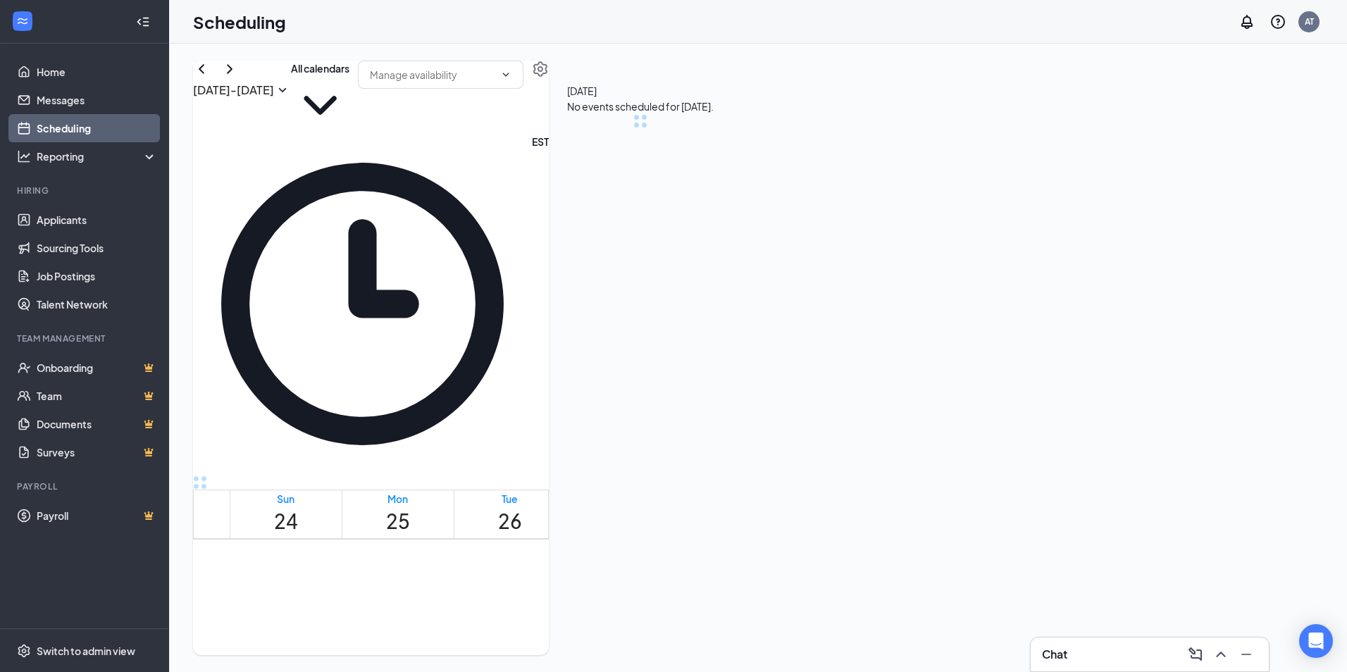
scroll to position [692, 0]
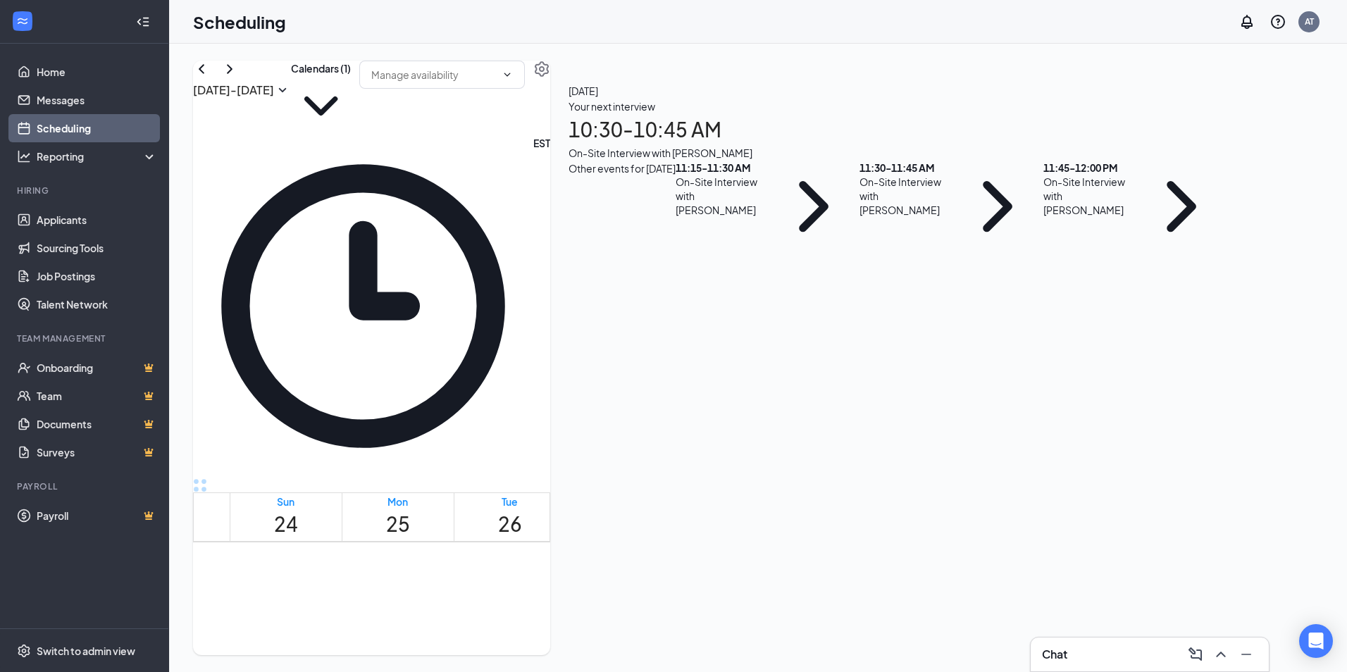
click at [640, 384] on td at bounding box center [622, 392] width 784 height 16
click at [72, 110] on link "Messages" at bounding box center [97, 100] width 120 height 28
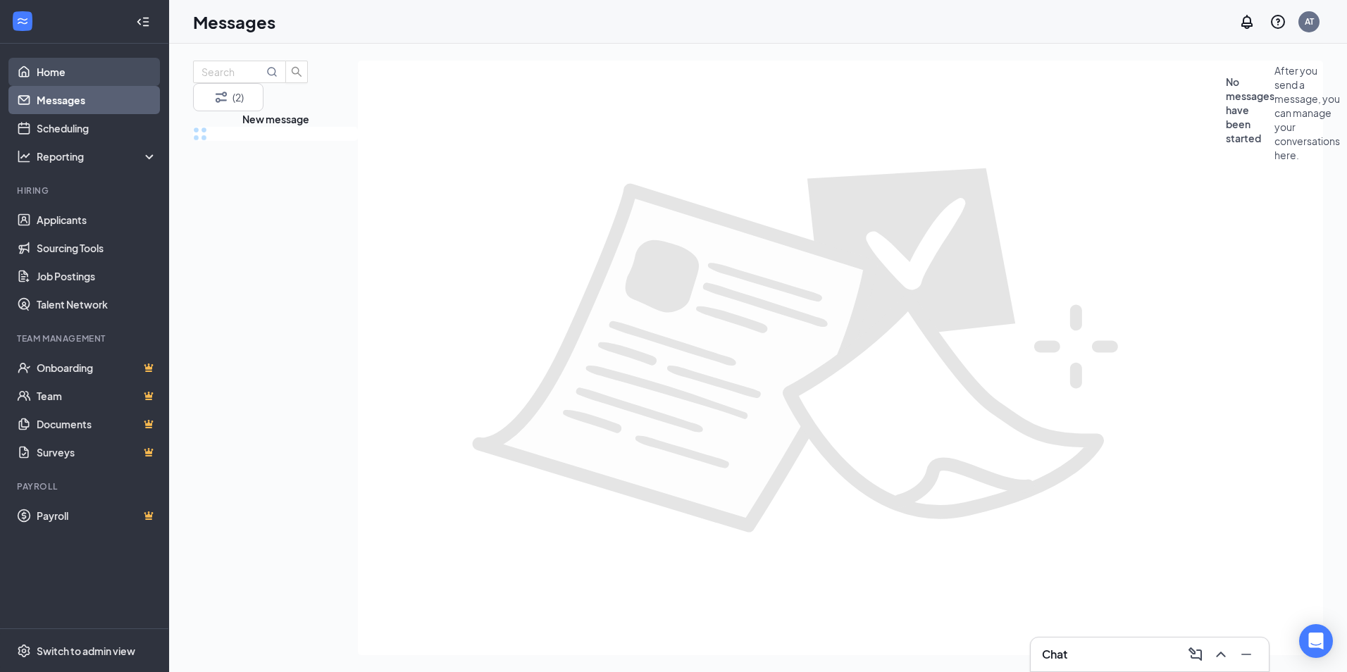
click at [58, 75] on link "Home" at bounding box center [97, 72] width 120 height 28
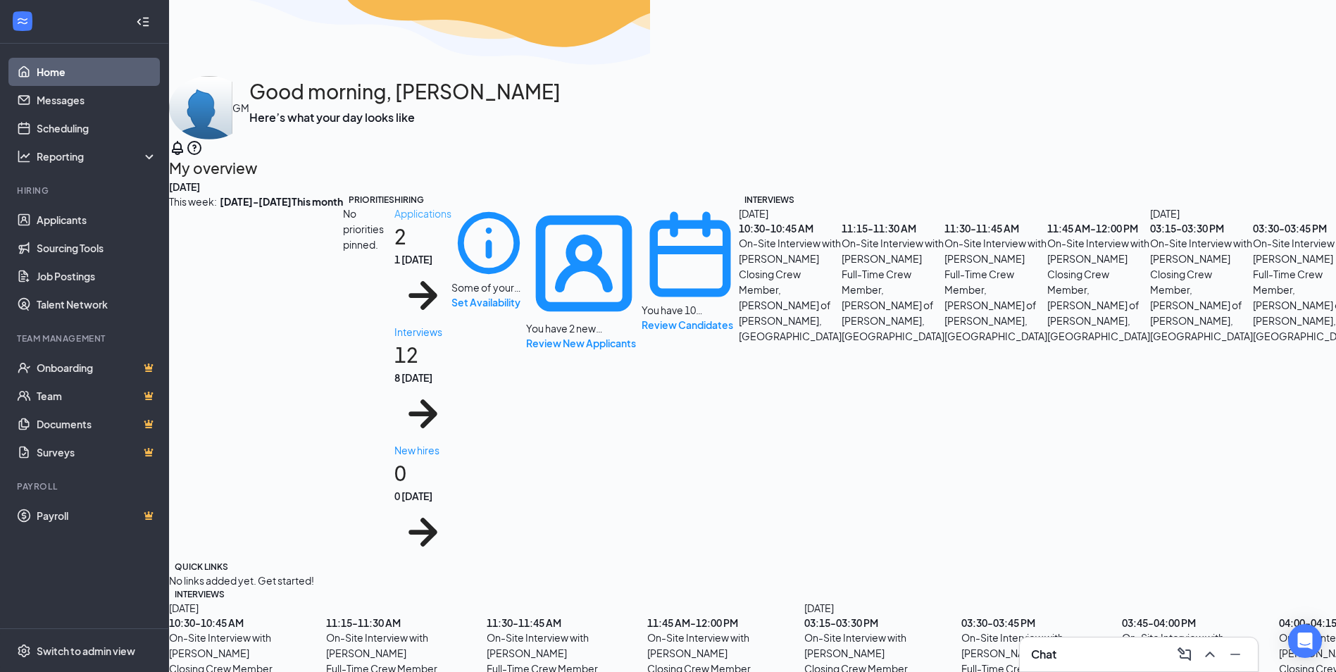
click at [394, 221] on div "Applications" at bounding box center [422, 213] width 57 height 15
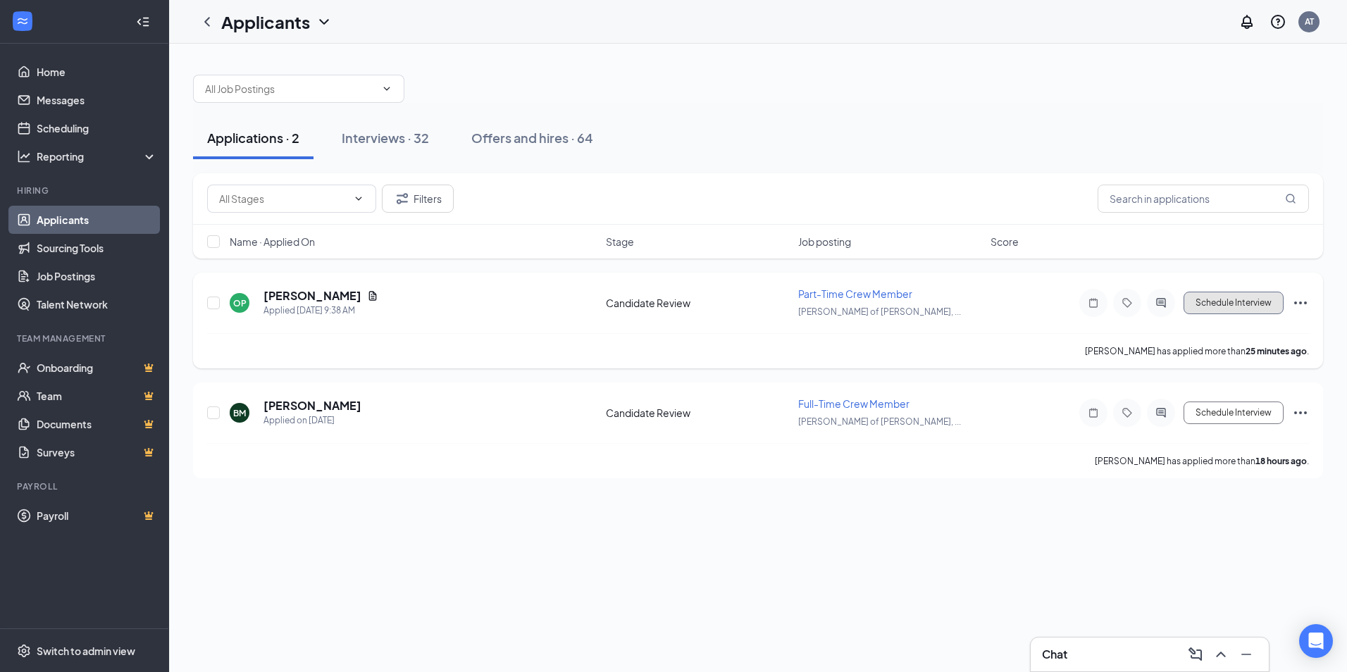
click at [1208, 304] on button "Schedule Interview" at bounding box center [1233, 303] width 100 height 23
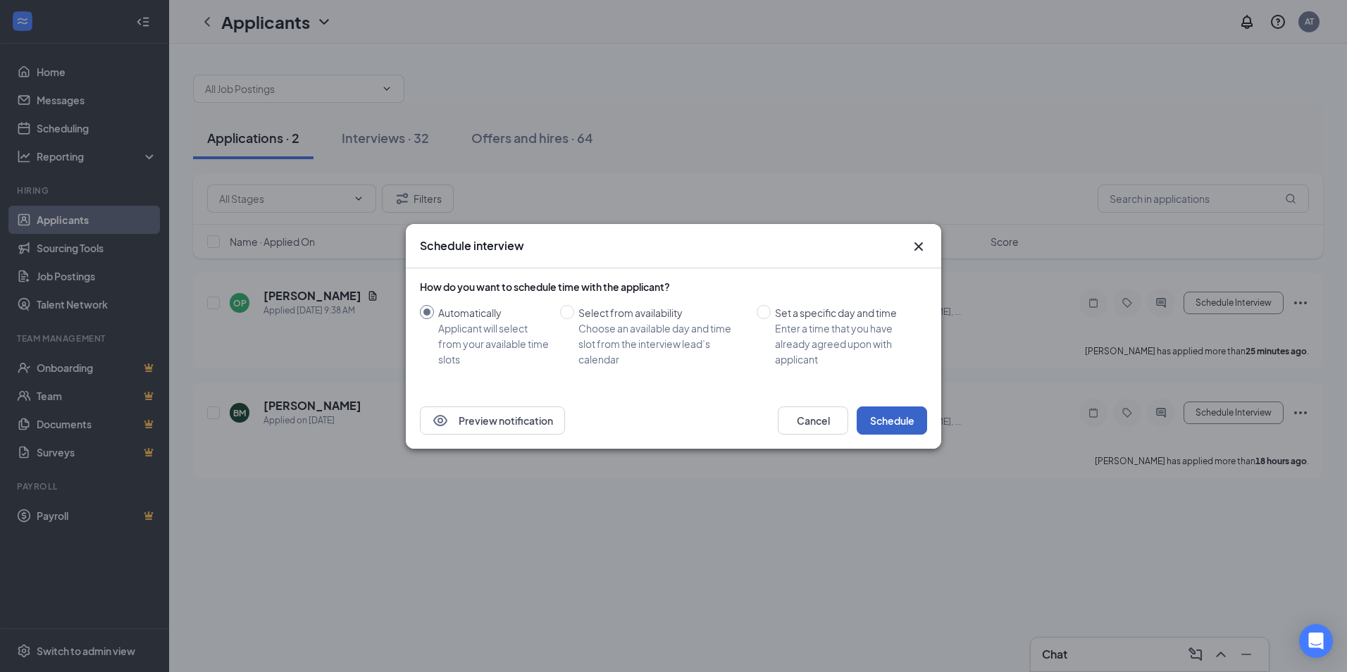
click at [890, 425] on button "Schedule" at bounding box center [892, 420] width 70 height 28
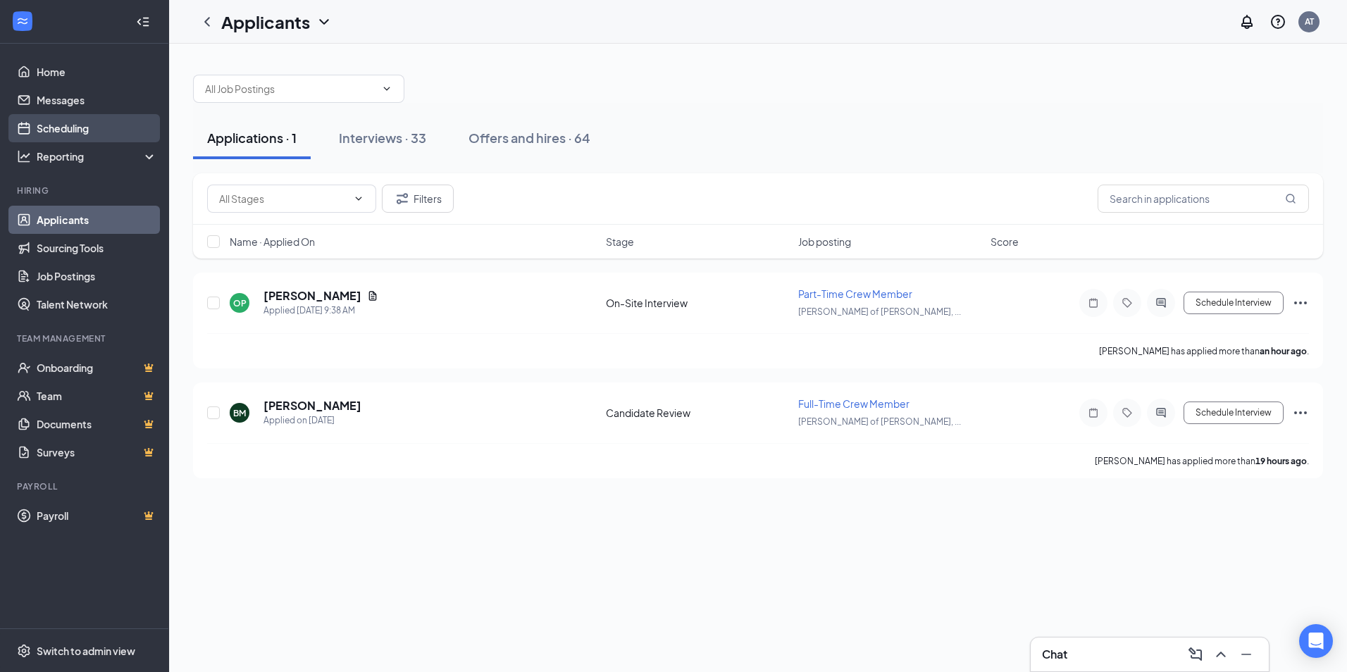
click at [74, 126] on link "Scheduling" at bounding box center [97, 128] width 120 height 28
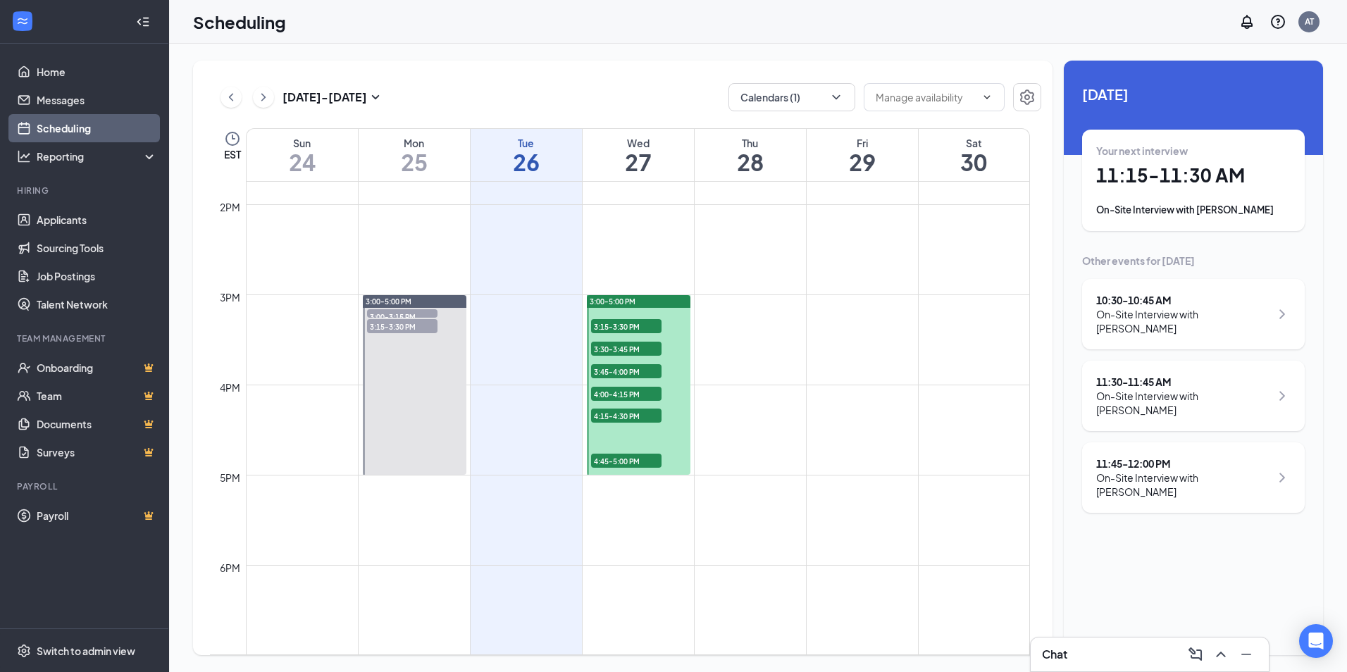
scroll to position [1256, 0]
